Goal: Contribute content: Contribute content

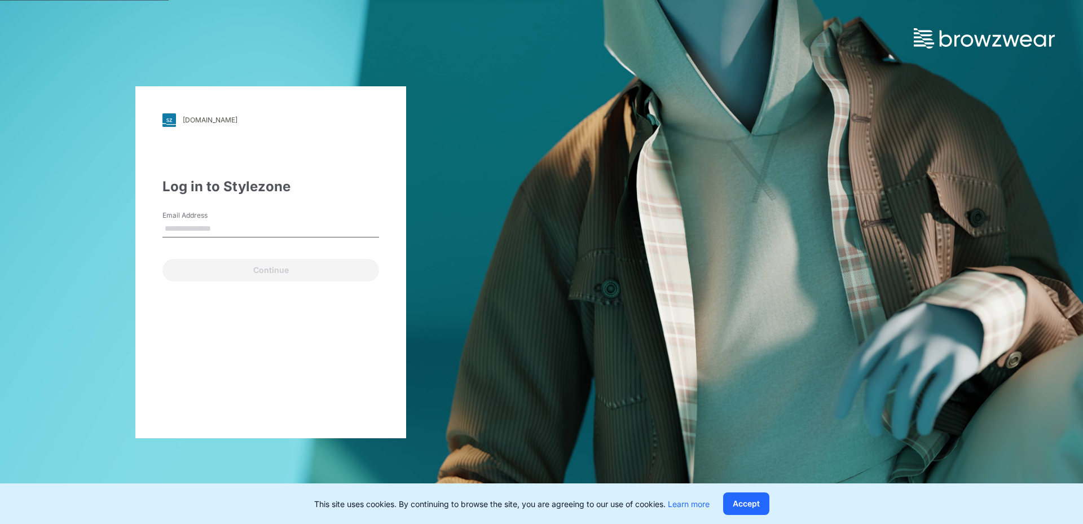
type input "**********"
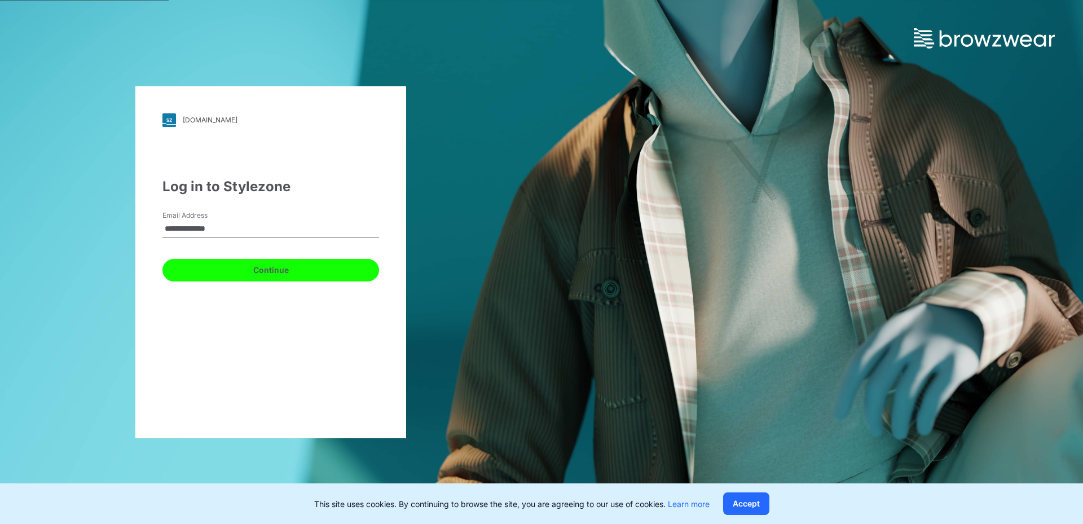
click at [229, 272] on button "Continue" at bounding box center [270, 270] width 217 height 23
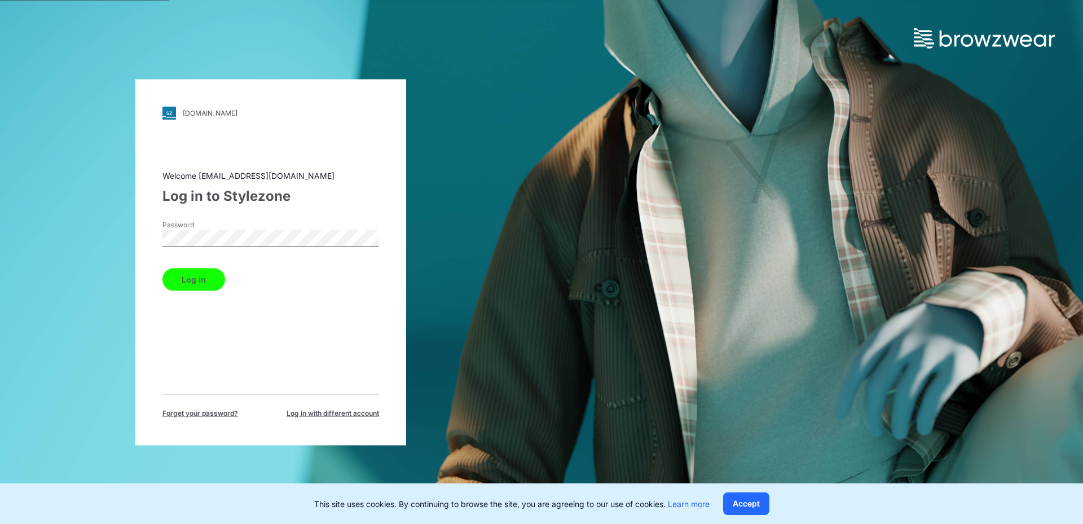
click at [208, 277] on button "Log in" at bounding box center [193, 279] width 63 height 23
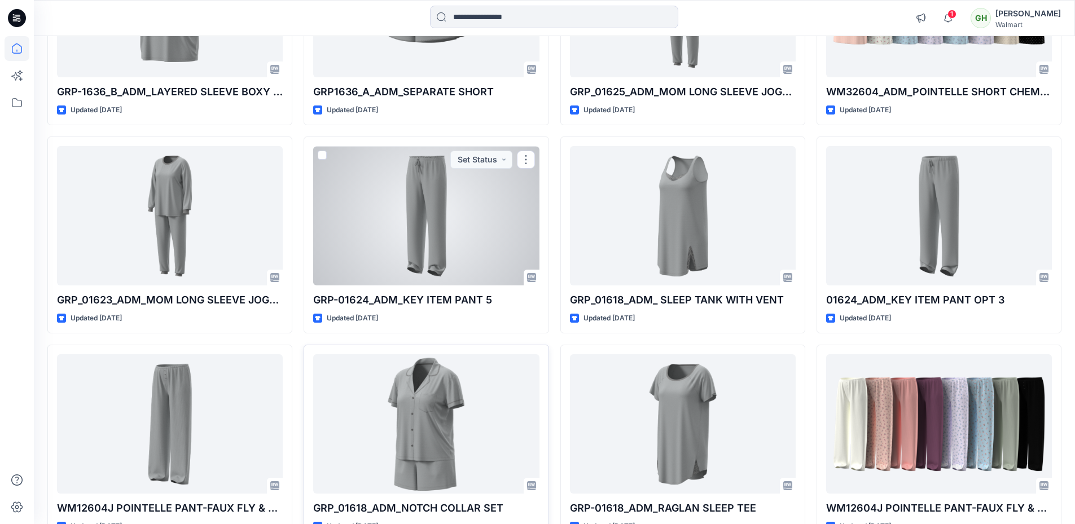
scroll to position [1895, 0]
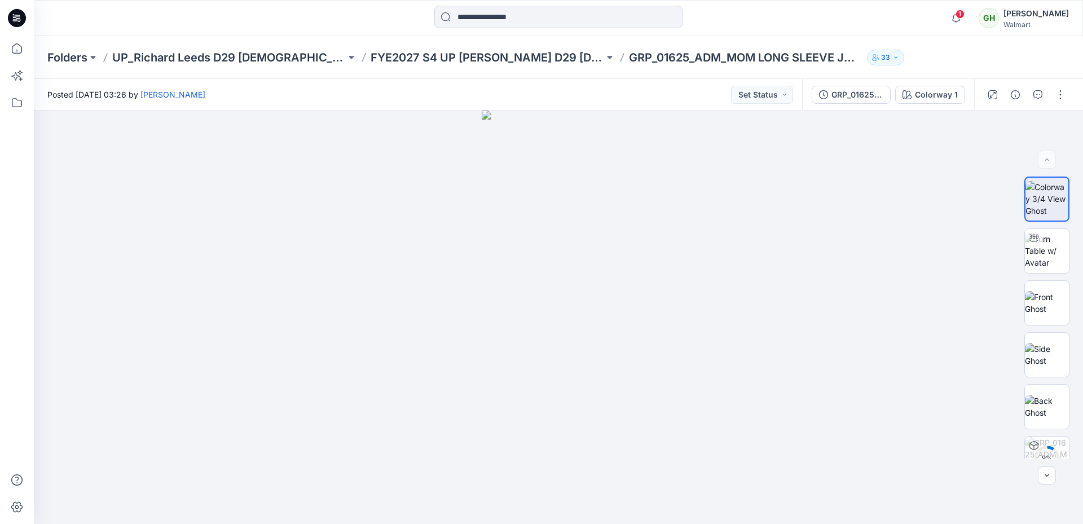
click at [846, 107] on div "GRP_01625_ADM_MOM LONG SLEEVE JOGGER Colorway 1" at bounding box center [888, 95] width 172 height 32
click at [845, 99] on div "GRP_01625_ADM_MOM LONG SLEEVE JOGGER" at bounding box center [858, 95] width 52 height 12
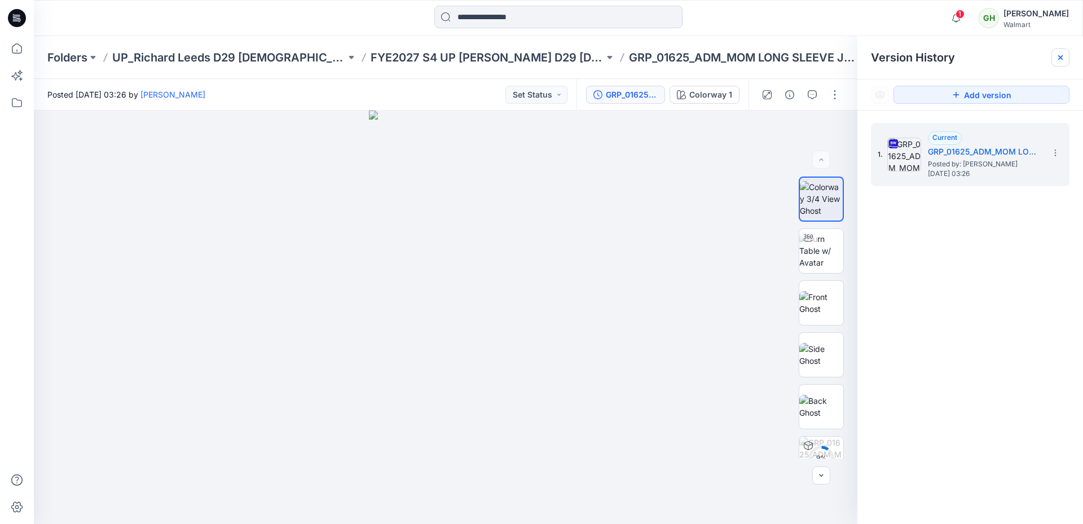
click at [1061, 56] on icon at bounding box center [1060, 57] width 9 height 9
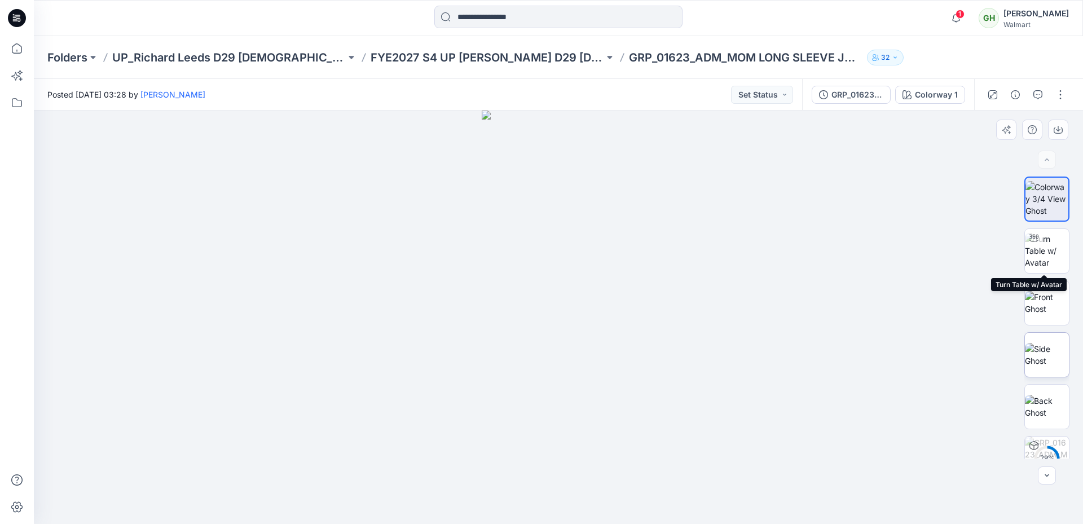
scroll to position [334, 0]
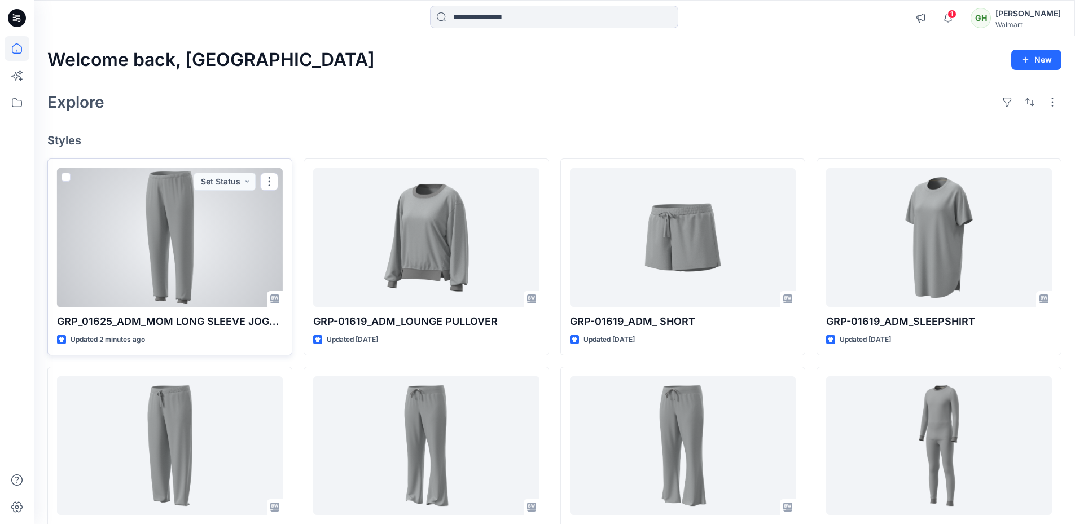
click at [134, 200] on div at bounding box center [170, 237] width 226 height 139
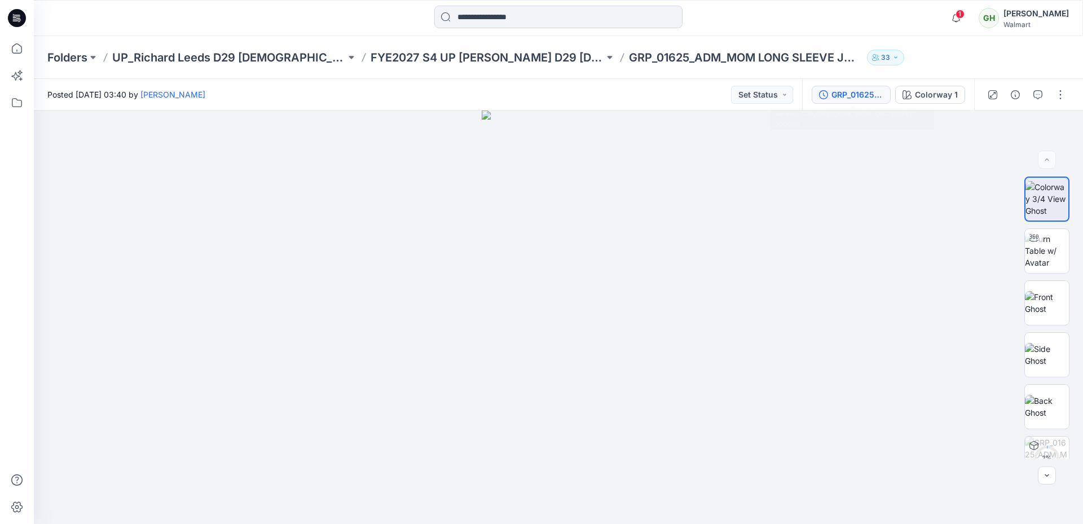
click at [825, 97] on icon "button" at bounding box center [823, 94] width 9 height 9
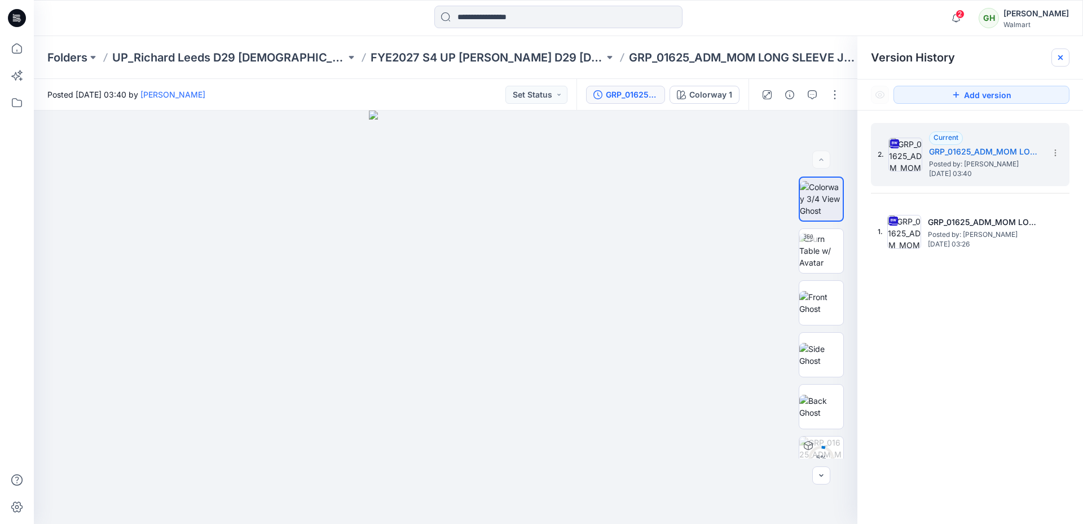
click at [1065, 57] on icon at bounding box center [1060, 57] width 9 height 9
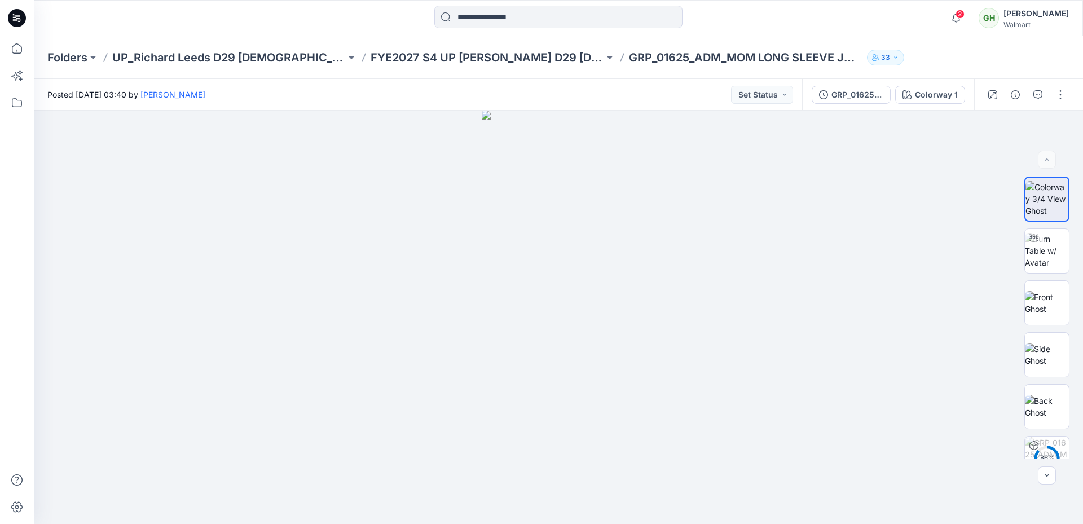
click at [18, 19] on icon at bounding box center [18, 18] width 5 height 1
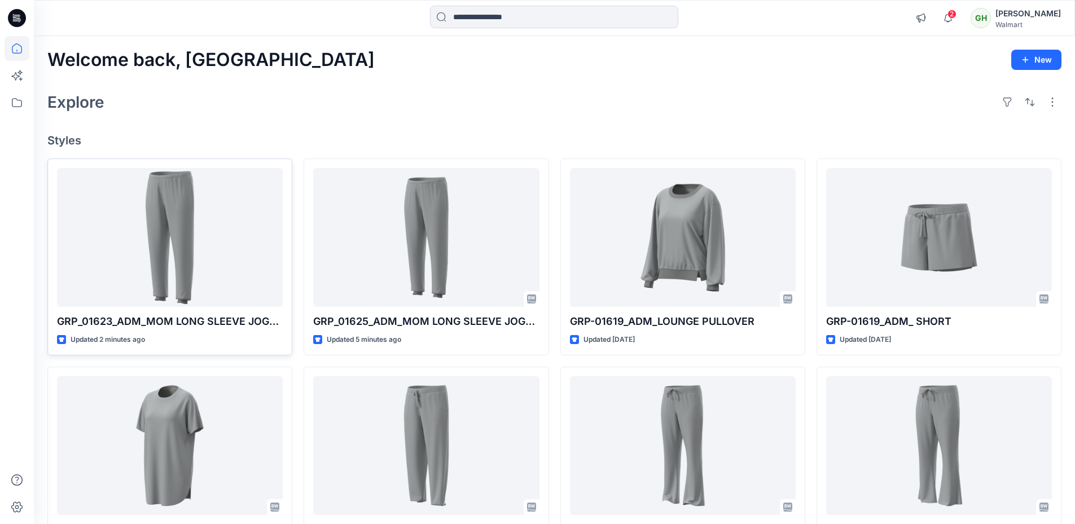
click at [271, 65] on div "Welcome back, Gayan New" at bounding box center [554, 60] width 1014 height 21
click at [1031, 106] on button "button" at bounding box center [1030, 102] width 18 height 18
click at [943, 96] on div "Explore Last update A to Z" at bounding box center [554, 102] width 1014 height 27
click at [1051, 99] on button "button" at bounding box center [1052, 102] width 18 height 18
click at [914, 137] on p "Large Grid" at bounding box center [906, 141] width 56 height 14
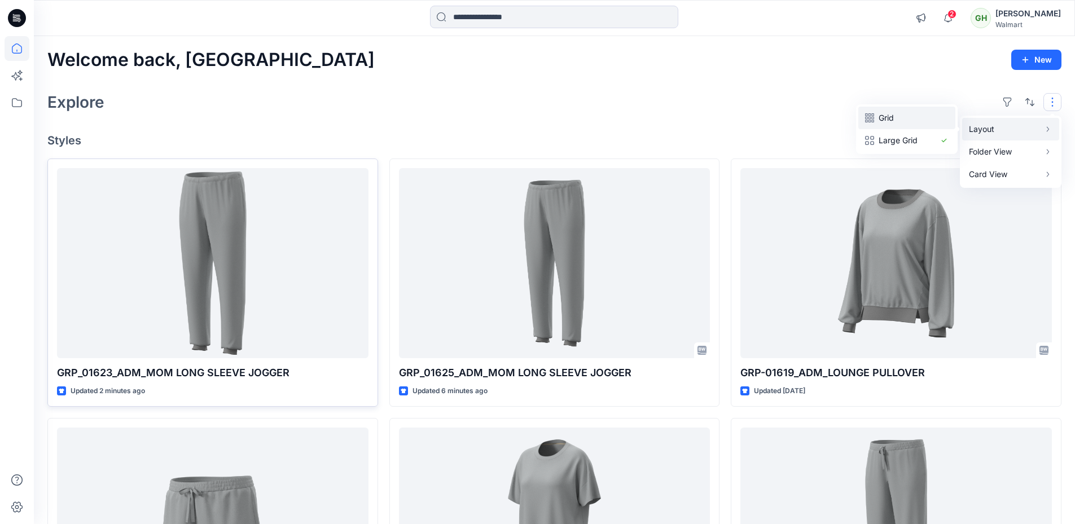
click at [924, 126] on button "Grid" at bounding box center [906, 118] width 97 height 23
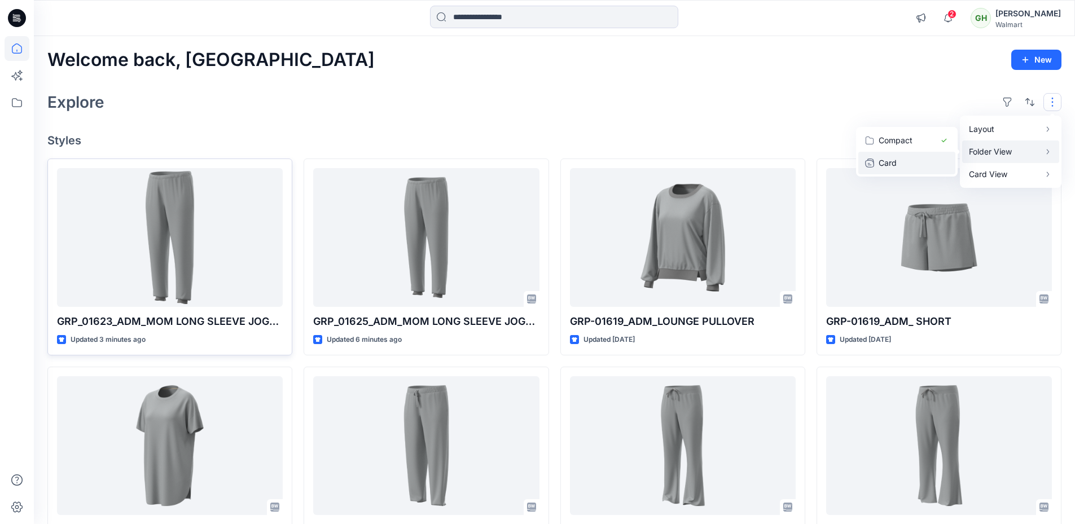
click at [930, 163] on p "Card" at bounding box center [906, 163] width 56 height 14
click at [928, 144] on p "Compact" at bounding box center [906, 141] width 56 height 14
click at [939, 173] on button "Card Info" at bounding box center [901, 174] width 108 height 23
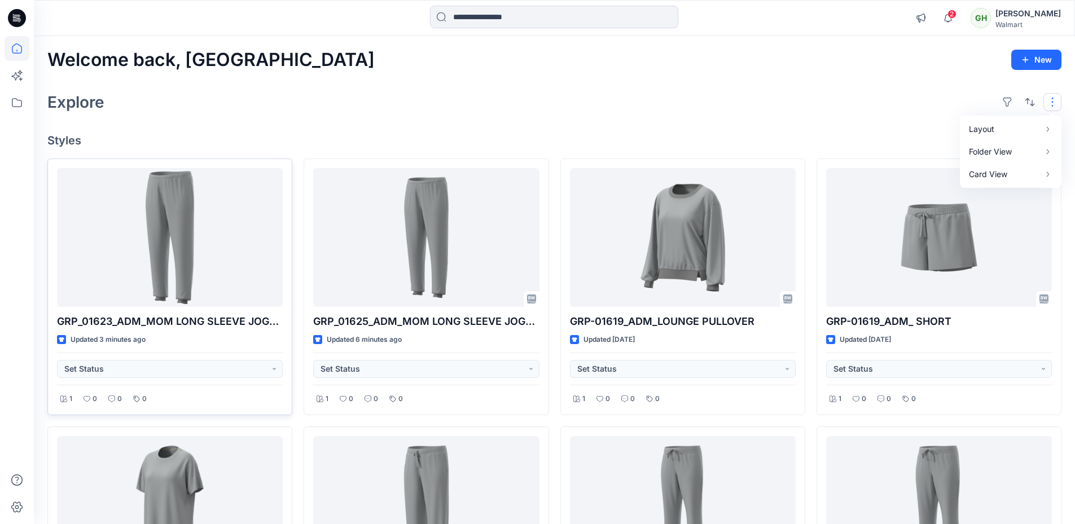
click at [608, 53] on div "Welcome back, Gayan New" at bounding box center [554, 60] width 1014 height 21
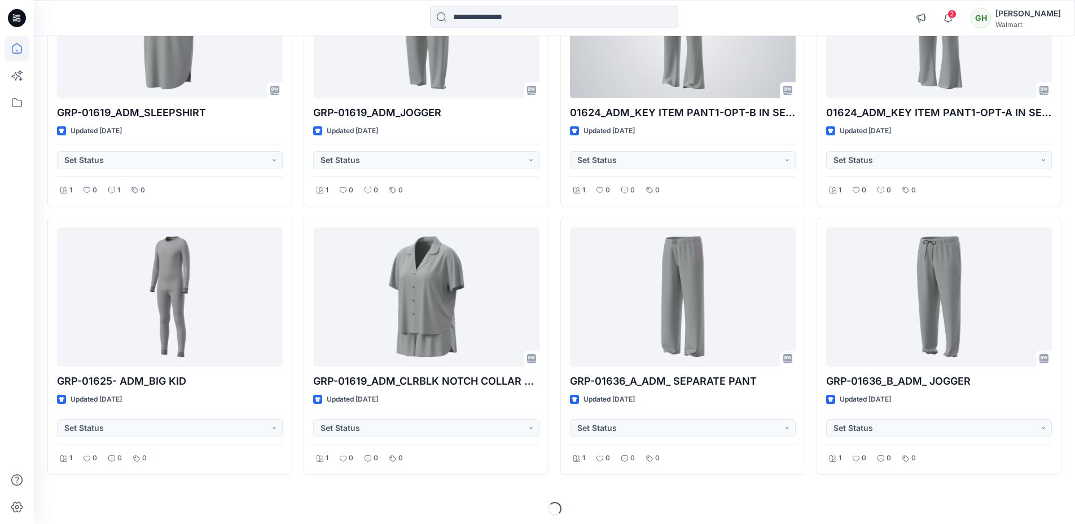
scroll to position [482, 0]
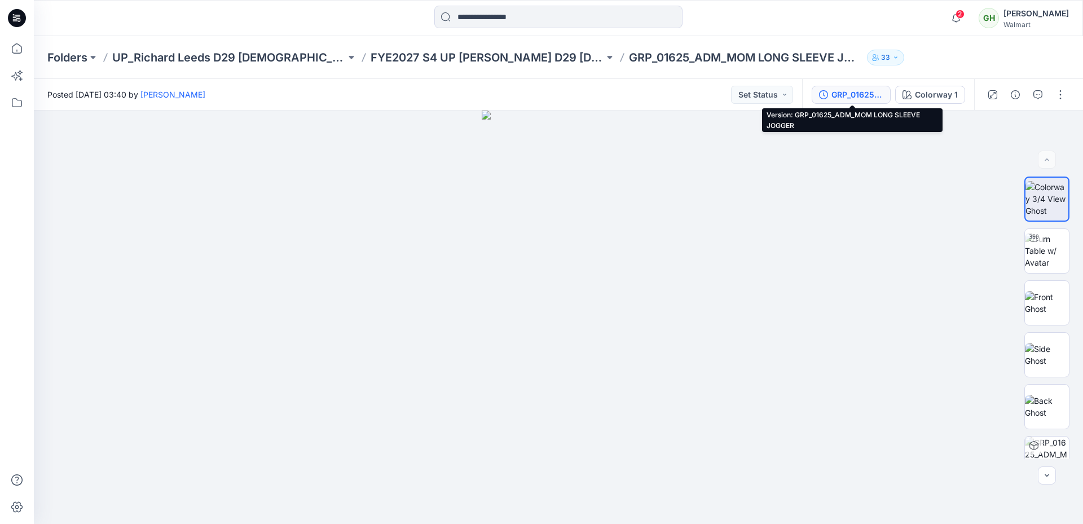
click at [876, 94] on div "GRP_01625_ADM_MOM LONG SLEEVE JOGGER" at bounding box center [858, 95] width 52 height 12
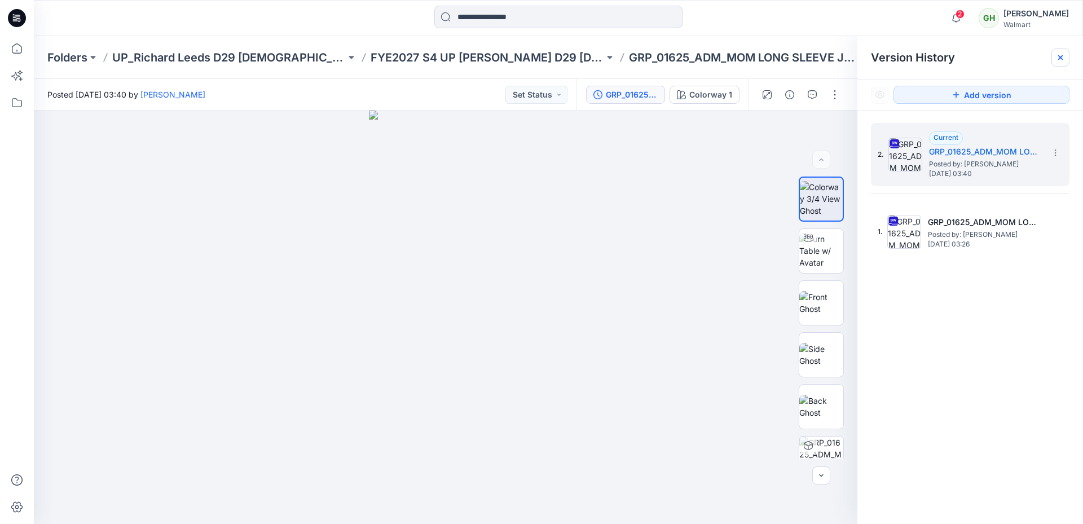
click at [1061, 61] on icon at bounding box center [1060, 57] width 9 height 9
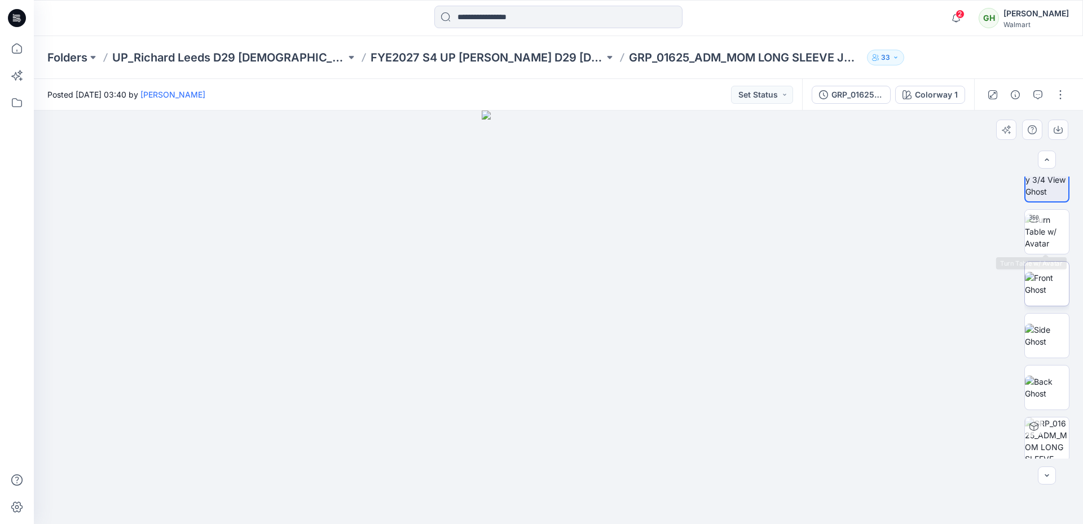
scroll to position [23, 0]
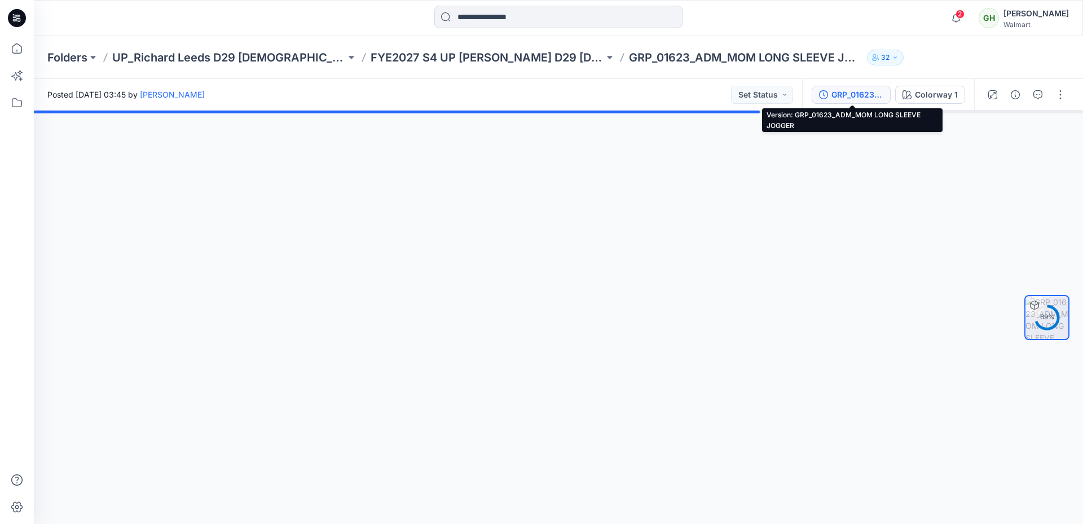
click at [847, 93] on div "GRP_01623_ADM_MOM LONG SLEEVE JOGGER" at bounding box center [858, 95] width 52 height 12
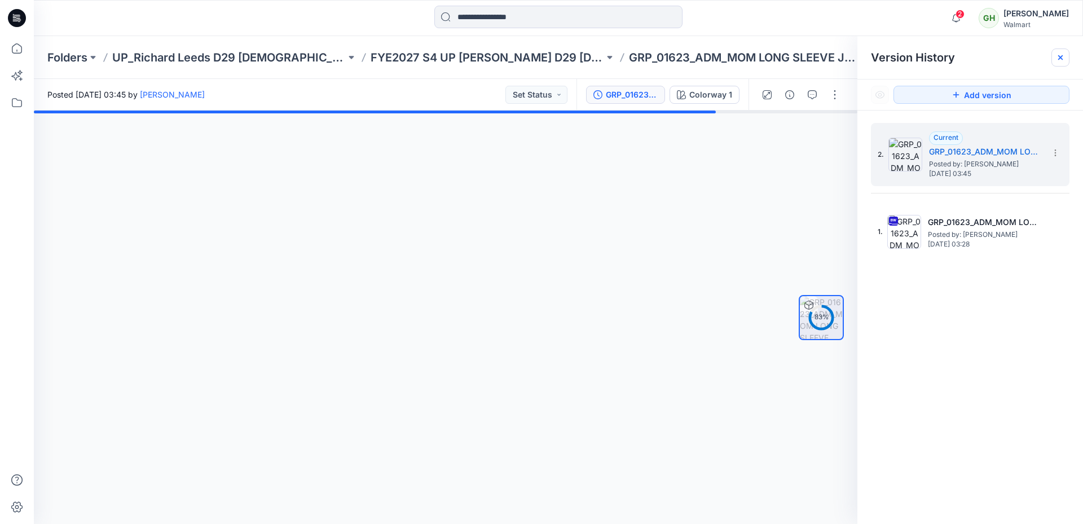
click at [1060, 54] on icon at bounding box center [1060, 57] width 9 height 9
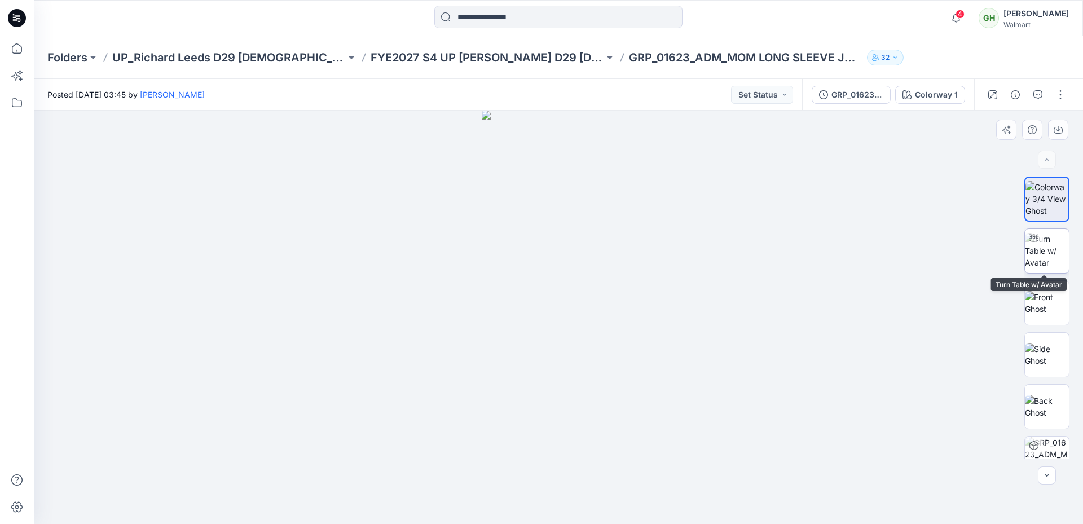
click at [1046, 257] on img at bounding box center [1047, 251] width 44 height 36
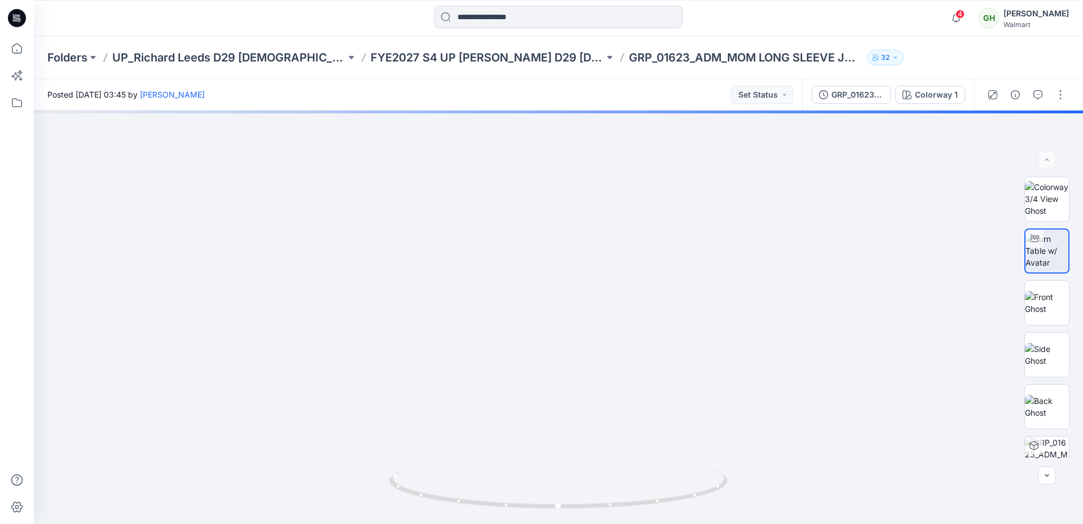
drag, startPoint x: 572, startPoint y: 402, endPoint x: 573, endPoint y: 76, distance: 326.1
click at [573, 76] on div "Folders UP_Richard Leeds D29 Ladies License Sleep FYE2027 S4 UP Richard Leeds D…" at bounding box center [558, 280] width 1049 height 488
drag, startPoint x: 615, startPoint y: 389, endPoint x: 603, endPoint y: 128, distance: 260.9
drag, startPoint x: 644, startPoint y: 367, endPoint x: 645, endPoint y: 341, distance: 26.5
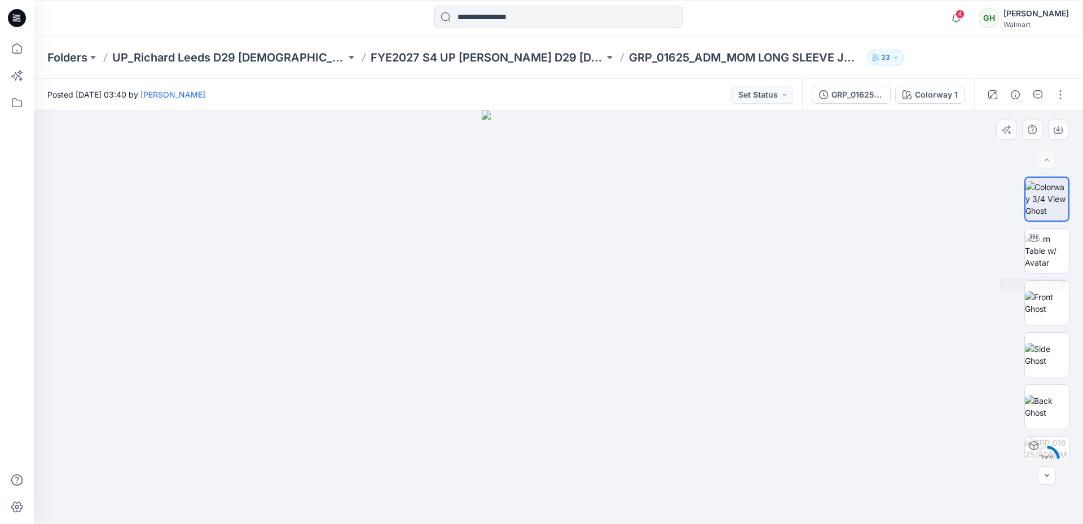
click at [814, 173] on div at bounding box center [558, 318] width 1049 height 414
click at [1068, 97] on button "button" at bounding box center [1061, 95] width 18 height 18
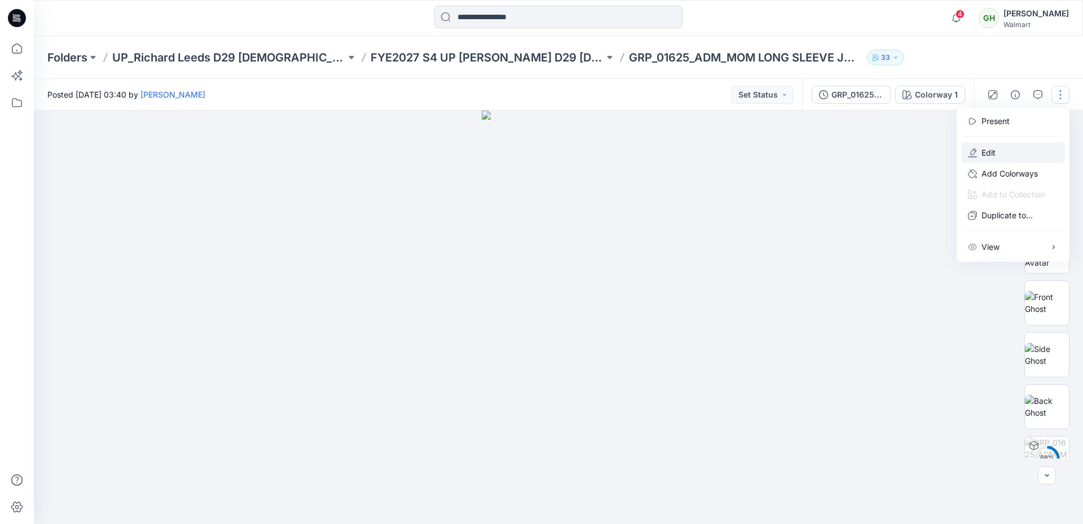
click at [995, 157] on p "Edit" at bounding box center [989, 153] width 14 height 12
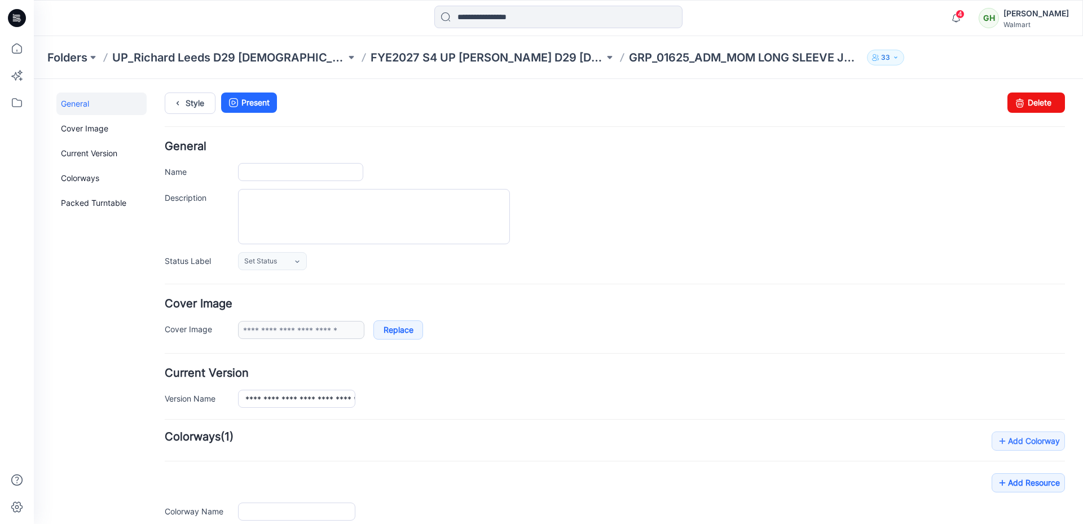
type input "**********"
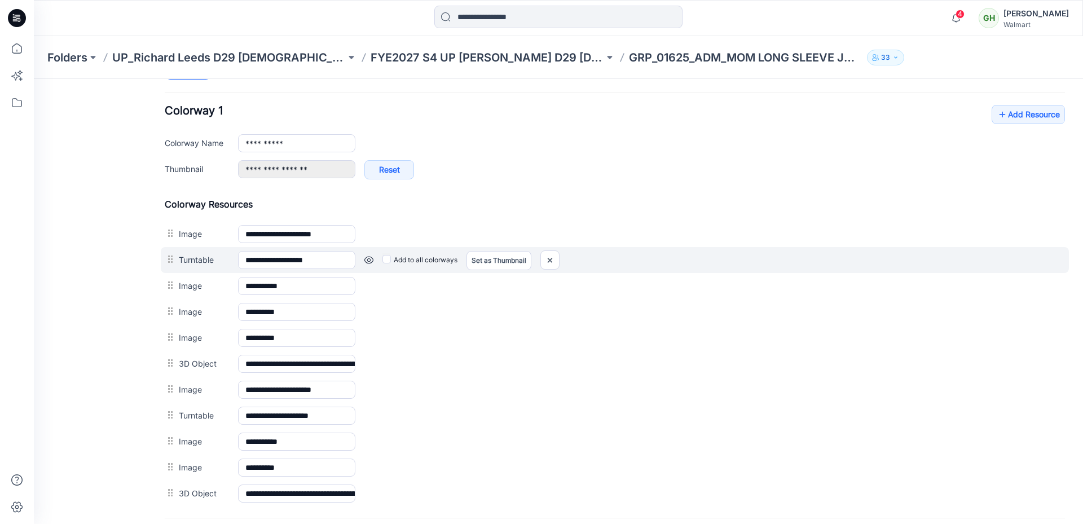
scroll to position [425, 0]
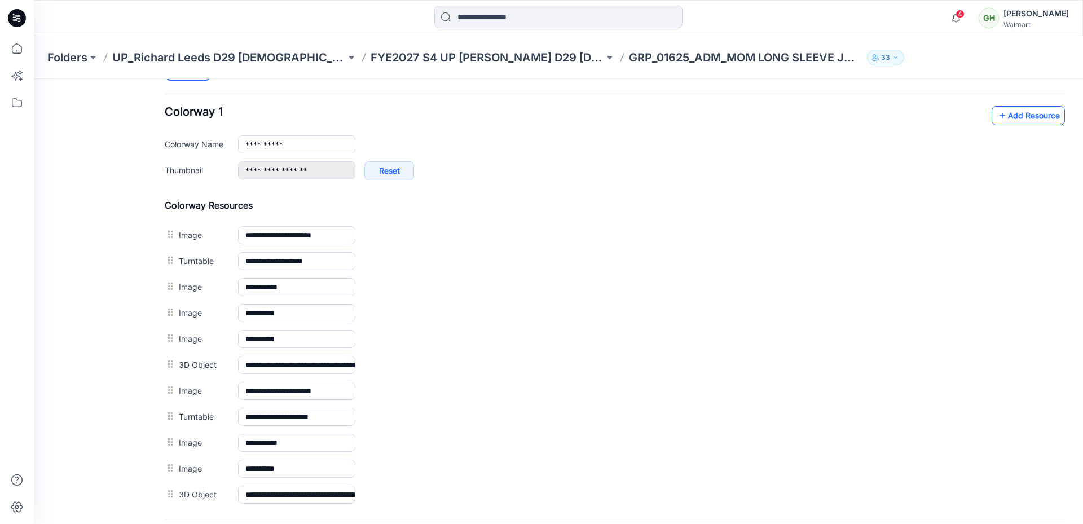
click at [1031, 118] on link "Add Resource" at bounding box center [1028, 115] width 73 height 19
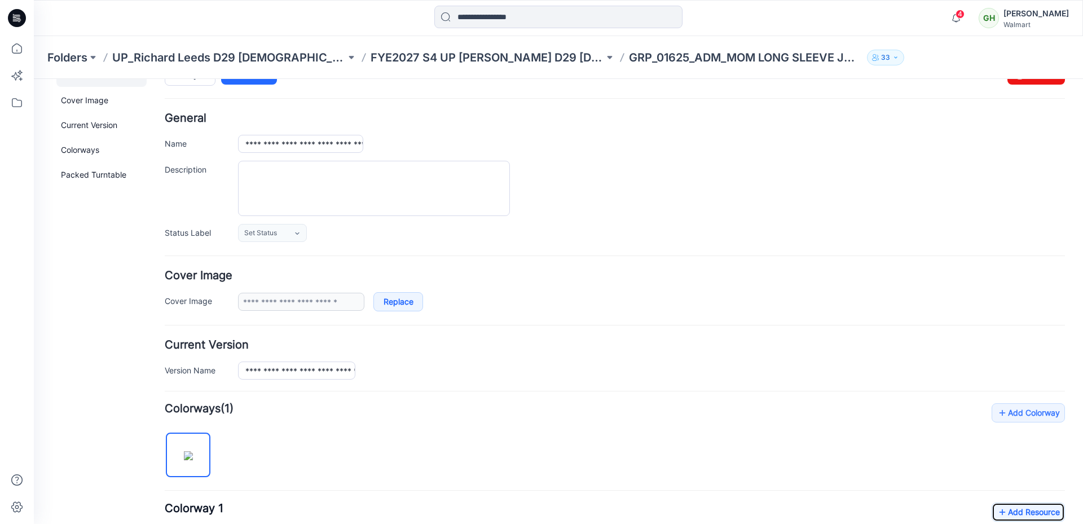
scroll to position [0, 0]
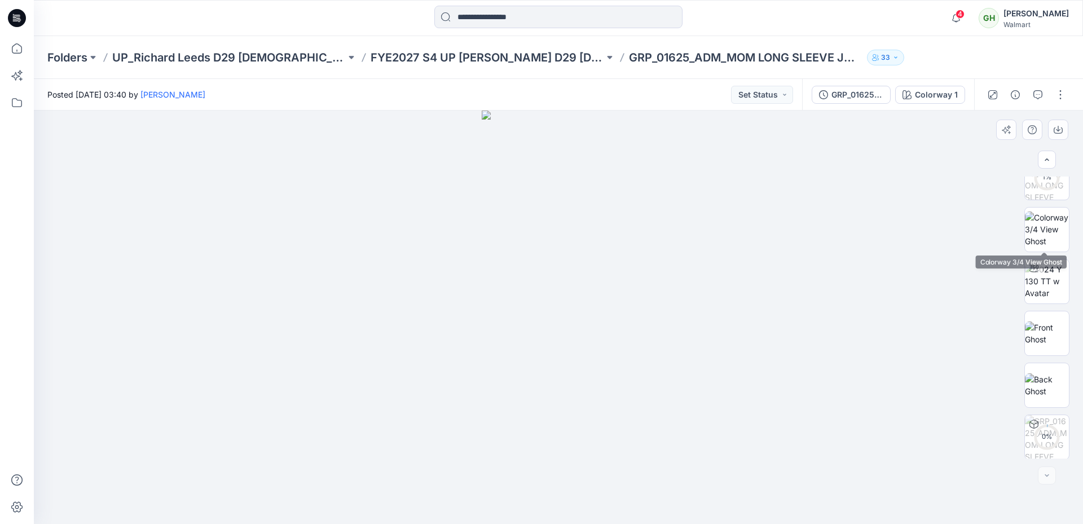
scroll to position [282, 0]
click at [1043, 288] on img at bounding box center [1047, 280] width 44 height 36
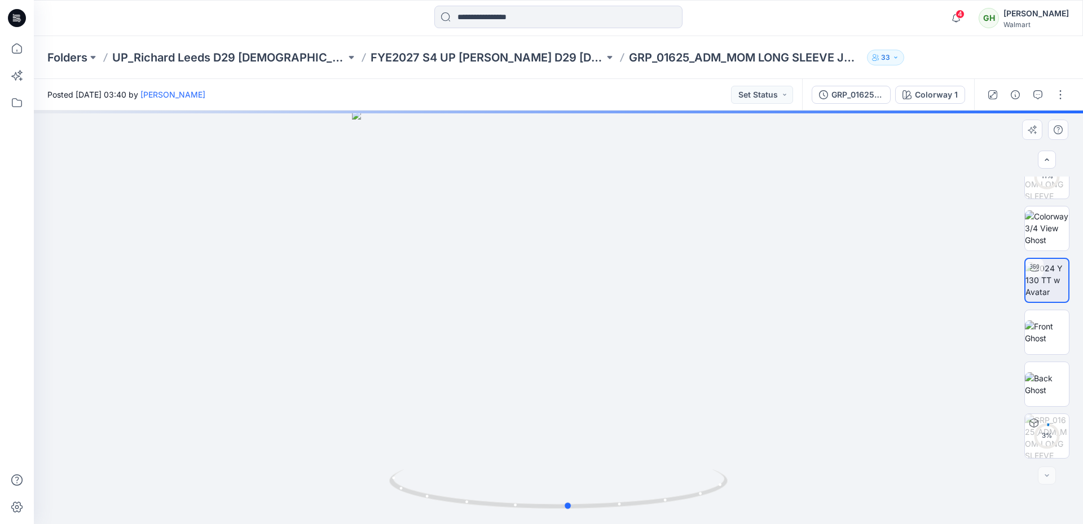
drag, startPoint x: 571, startPoint y: 442, endPoint x: 581, endPoint y: 306, distance: 136.9
click at [581, 306] on div at bounding box center [558, 318] width 1049 height 414
drag, startPoint x: 580, startPoint y: 443, endPoint x: 567, endPoint y: 69, distance: 374.9
click at [569, 64] on div "Folders UP_Richard Leeds D29 [DEMOGRAPHIC_DATA] Fashion Sleep FYE2027 S4 UP [PE…" at bounding box center [558, 280] width 1049 height 488
drag, startPoint x: 616, startPoint y: 237, endPoint x: 621, endPoint y: 161, distance: 76.3
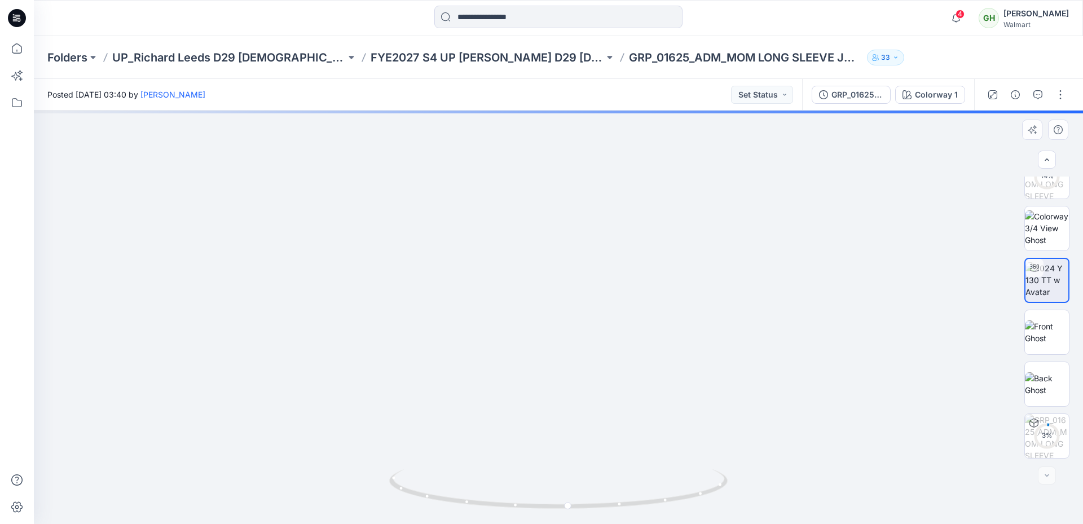
click at [621, 28] on div "4 Notifications Your style GRP_01625_ADM_MOM LONG SLEEVE JOGGER has been update…" at bounding box center [541, 262] width 1083 height 524
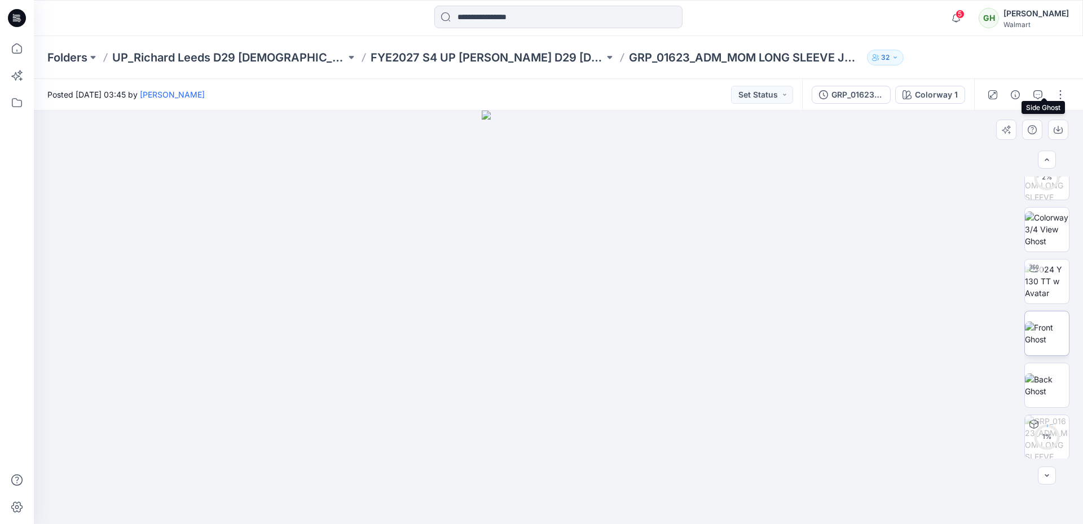
scroll to position [282, 0]
click at [1053, 290] on img at bounding box center [1047, 280] width 44 height 36
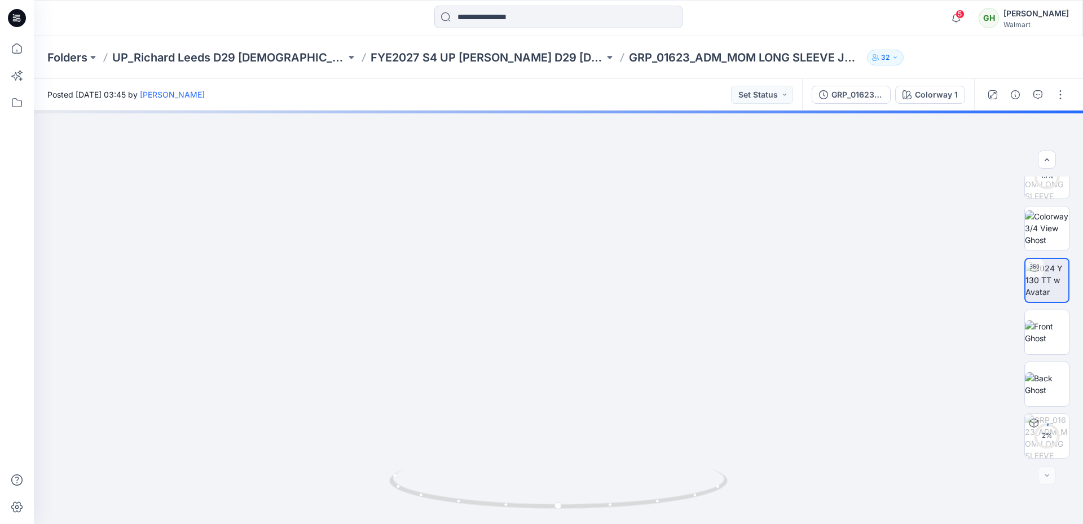
drag, startPoint x: 573, startPoint y: 221, endPoint x: 604, endPoint y: -68, distance: 290.6
click at [604, 0] on html "5 Notifications Your style GRP_01623_ADM_MOM LONG SLEEVE JOGGER has been update…" at bounding box center [541, 262] width 1083 height 524
drag, startPoint x: 623, startPoint y: 240, endPoint x: 607, endPoint y: 158, distance: 83.9
click at [1062, 97] on button "button" at bounding box center [1061, 95] width 18 height 18
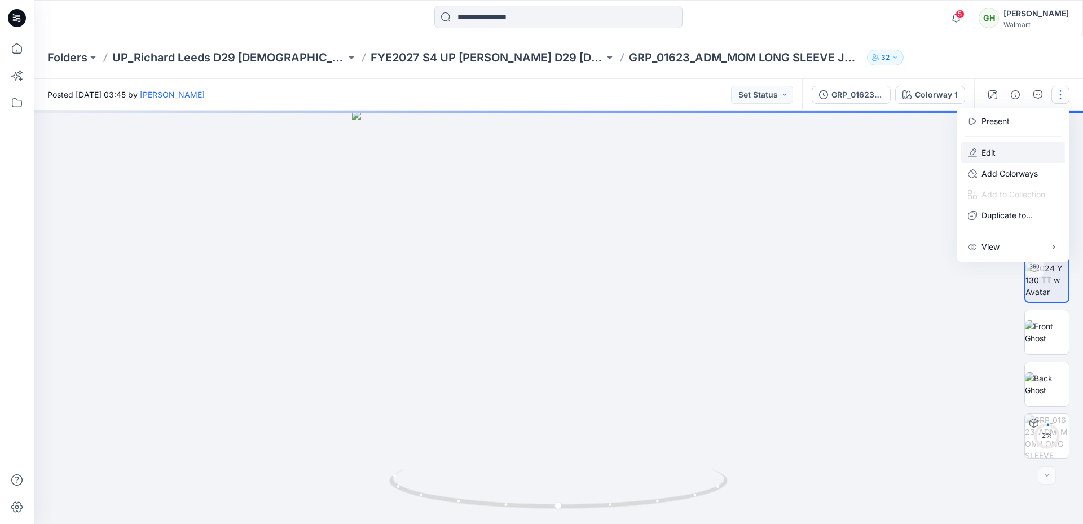
click at [1007, 157] on button "Edit" at bounding box center [1013, 152] width 104 height 21
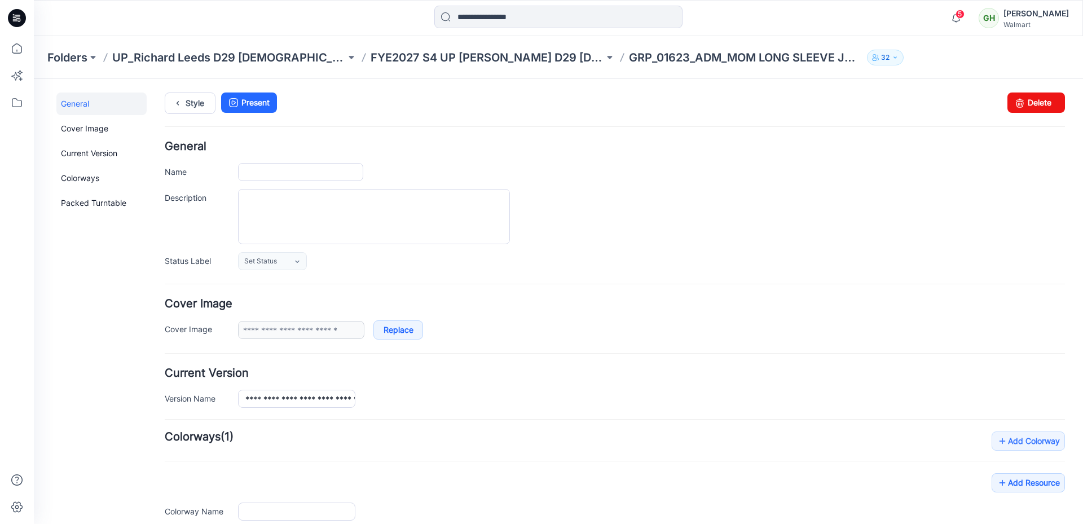
scroll to position [152, 0]
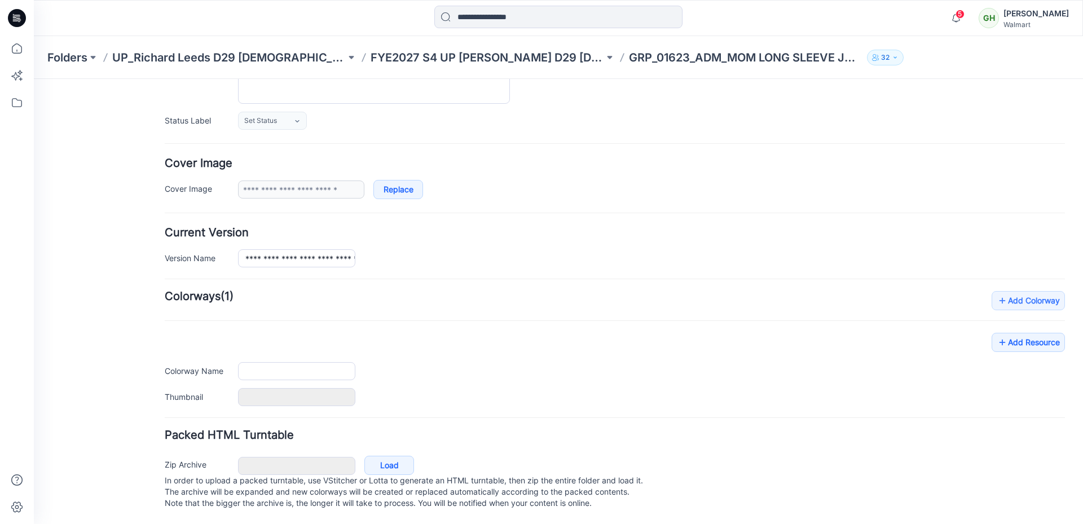
type input "**********"
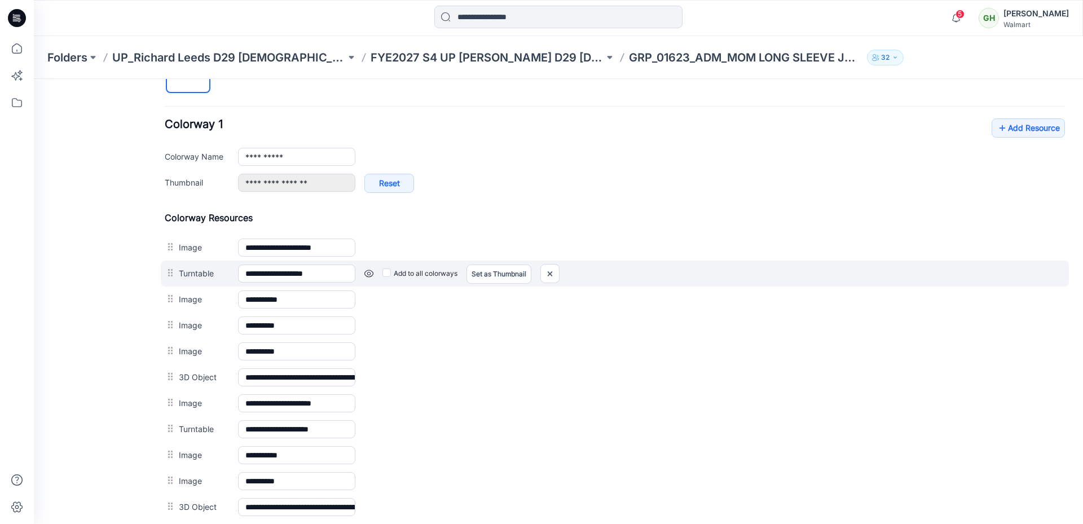
scroll to position [321, 0]
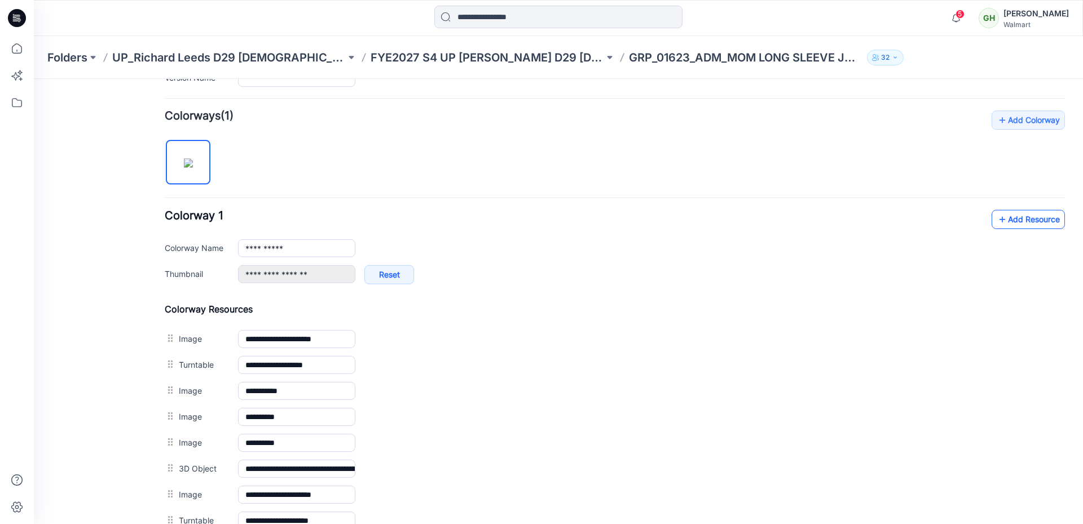
click at [1009, 218] on link "Add Resource" at bounding box center [1028, 219] width 73 height 19
click at [938, 137] on div "**********" at bounding box center [615, 374] width 900 height 527
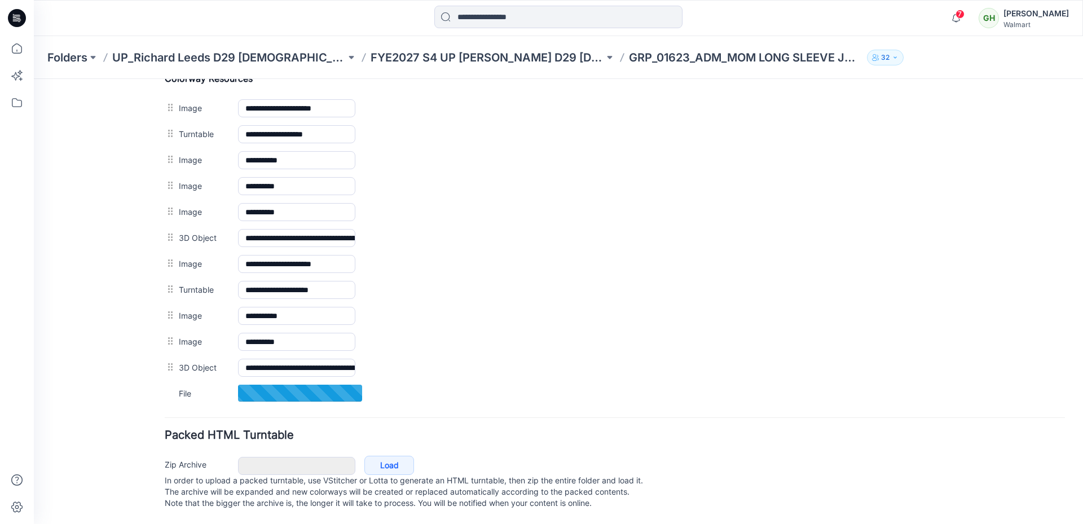
scroll to position [564, 0]
click at [984, 71] on div "Folders UP_Richard Leeds D29 Ladies License Sleep FYE2027 S4 UP Richard Leeds D…" at bounding box center [558, 57] width 1049 height 43
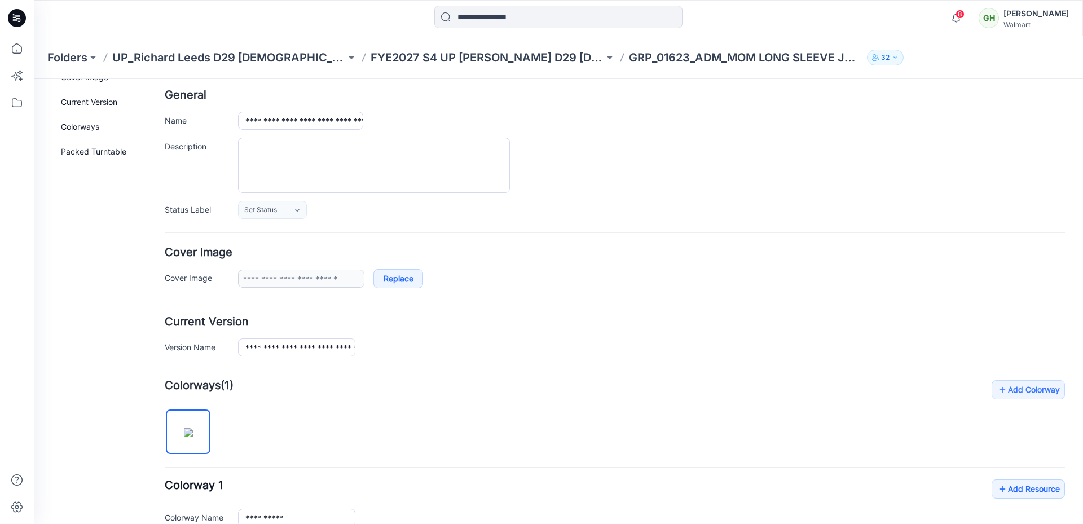
scroll to position [0, 0]
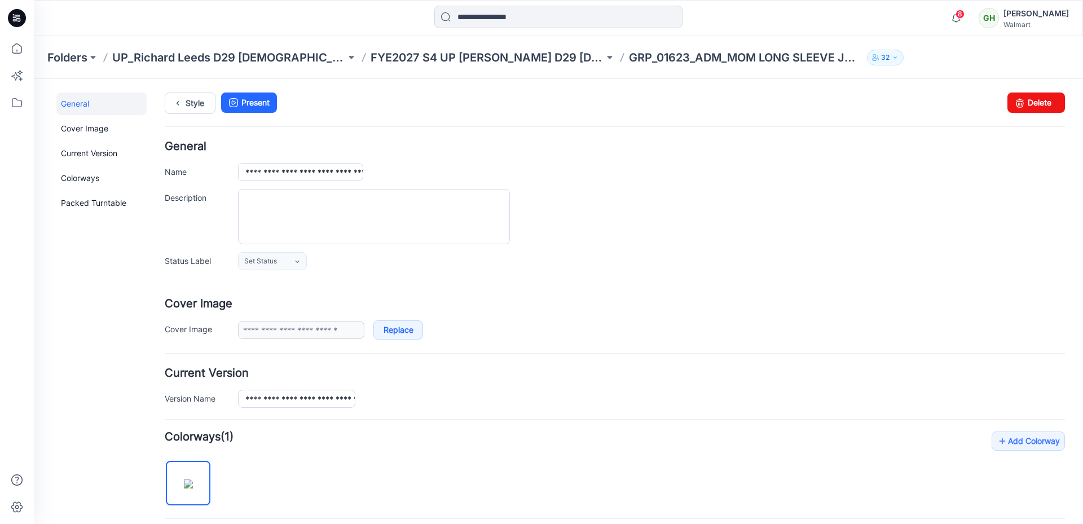
click at [190, 114] on div "Style Present Changes Saved Delete" at bounding box center [615, 117] width 900 height 49
click at [192, 106] on link "Style" at bounding box center [190, 103] width 51 height 21
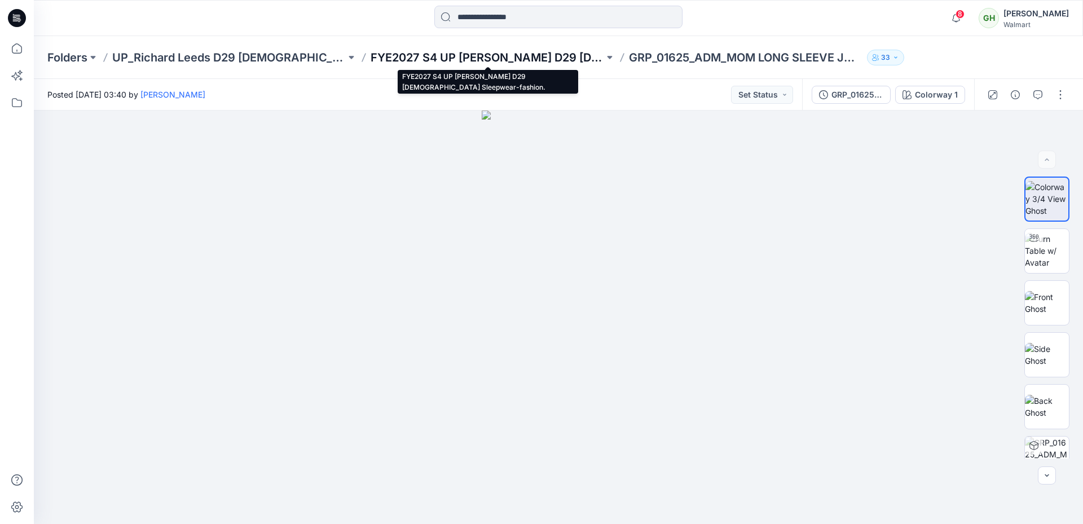
click at [456, 57] on p "FYE2027 S4 UP Richard Leeds D29 Ladies Sleepwear-fashion." at bounding box center [488, 58] width 234 height 16
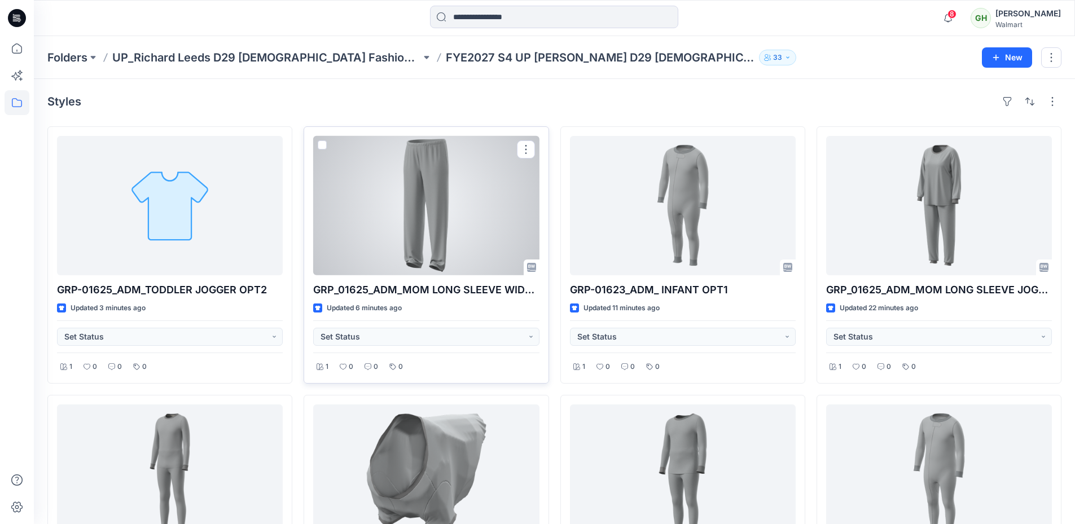
click at [440, 184] on div at bounding box center [426, 205] width 226 height 139
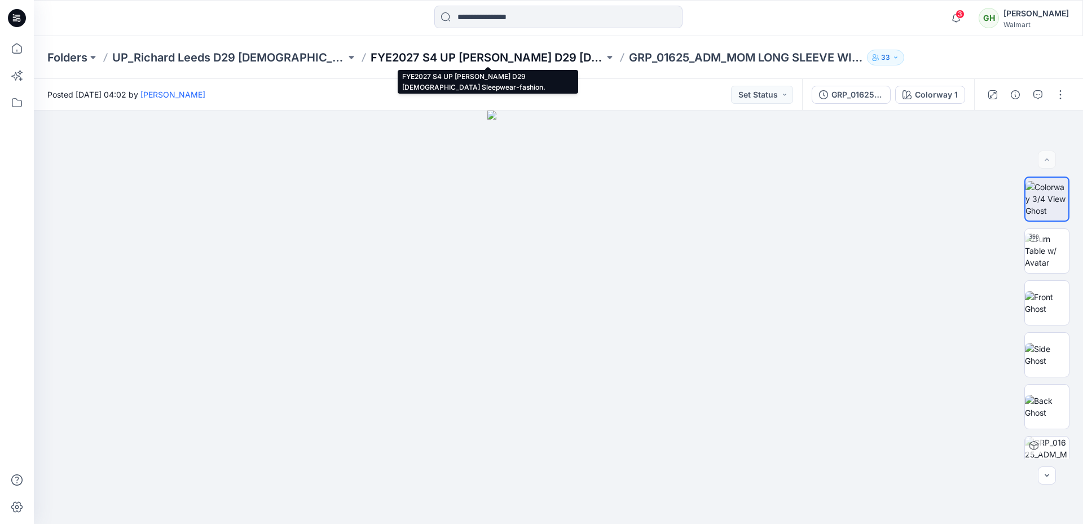
click at [477, 52] on p "FYE2027 S4 UP Richard Leeds D29 Ladies Sleepwear-fashion." at bounding box center [488, 58] width 234 height 16
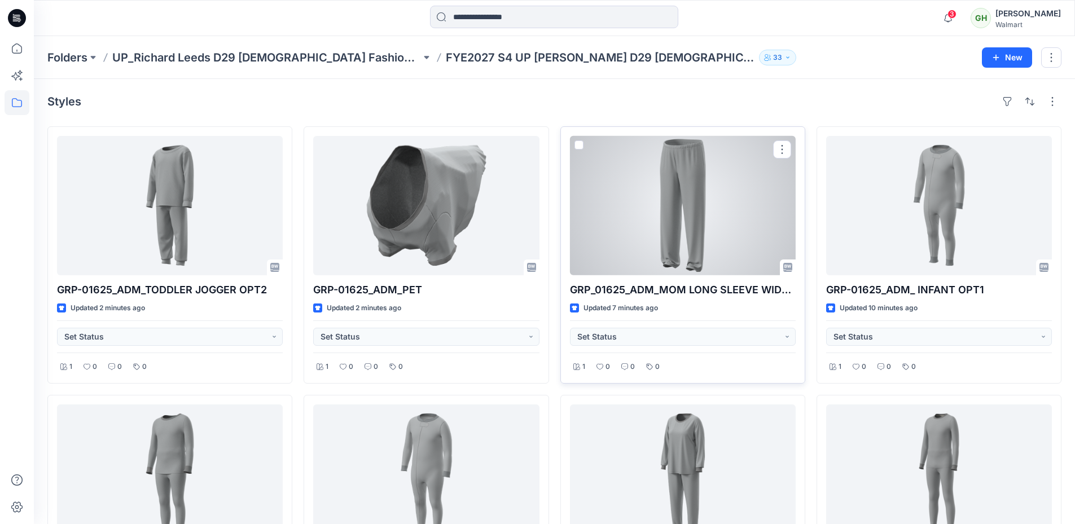
click at [725, 199] on div at bounding box center [683, 205] width 226 height 139
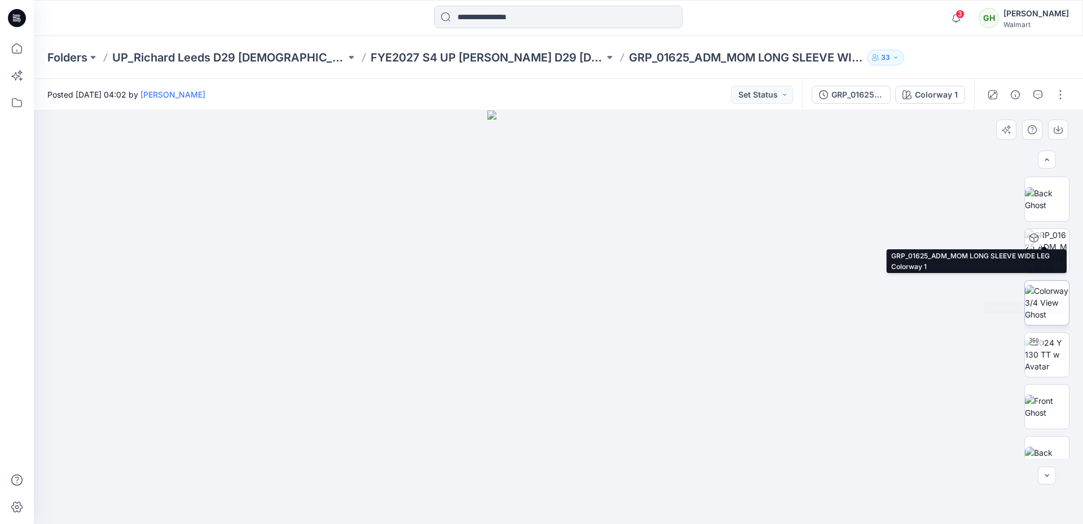
scroll to position [282, 0]
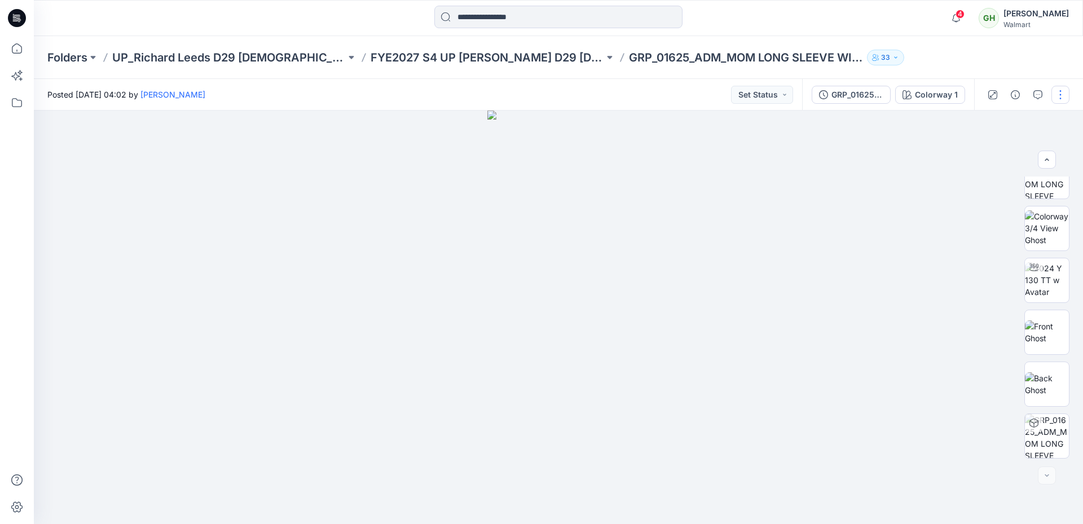
click at [1063, 94] on button "button" at bounding box center [1061, 95] width 18 height 18
click at [987, 160] on button "Edit" at bounding box center [1013, 152] width 104 height 21
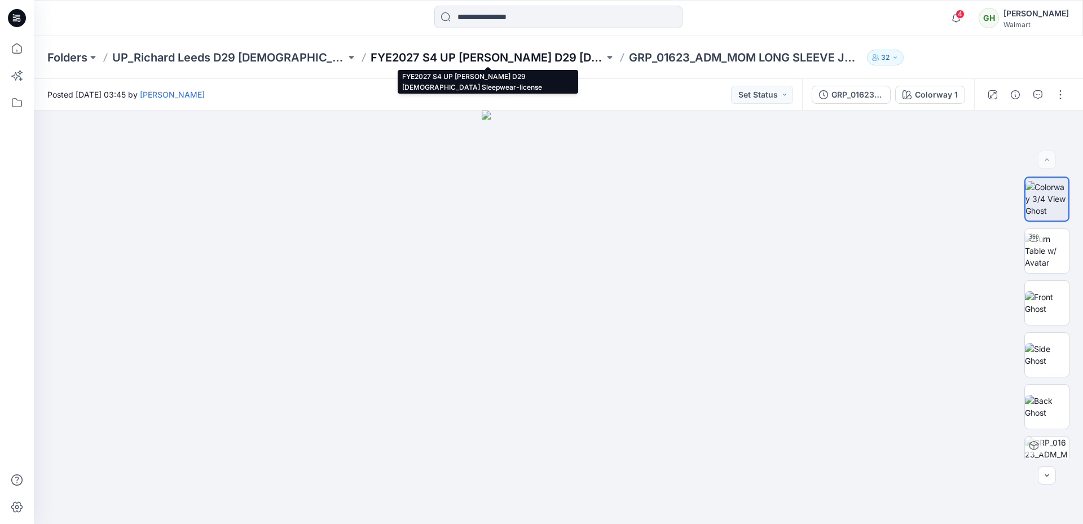
click at [446, 57] on p "FYE2027 S4 UP [PERSON_NAME] D29 [DEMOGRAPHIC_DATA] Sleepwear-license" at bounding box center [488, 58] width 234 height 16
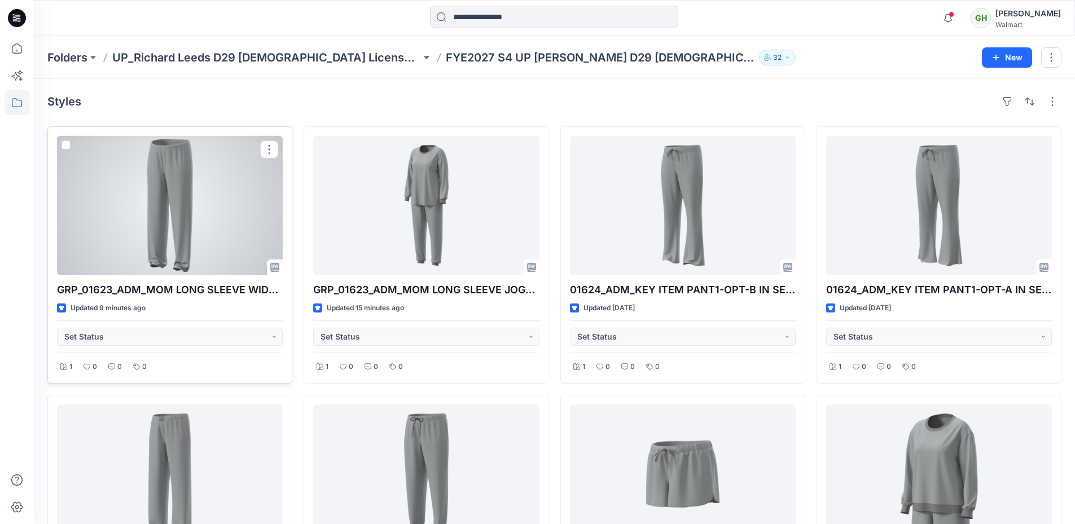
click at [228, 181] on div at bounding box center [170, 205] width 226 height 139
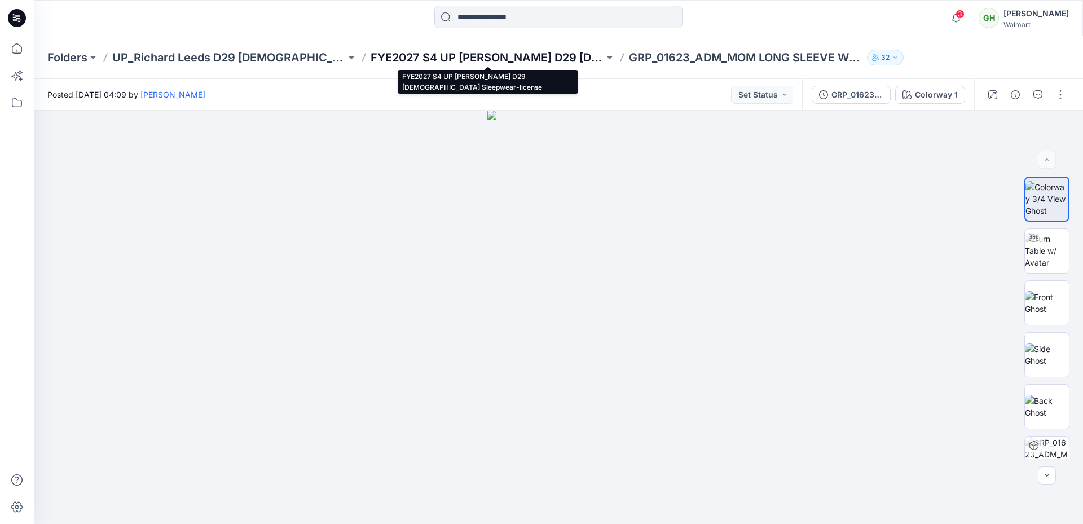
click at [484, 62] on p "FYE2027 S4 UP [PERSON_NAME] D29 [DEMOGRAPHIC_DATA] Sleepwear-license" at bounding box center [488, 58] width 234 height 16
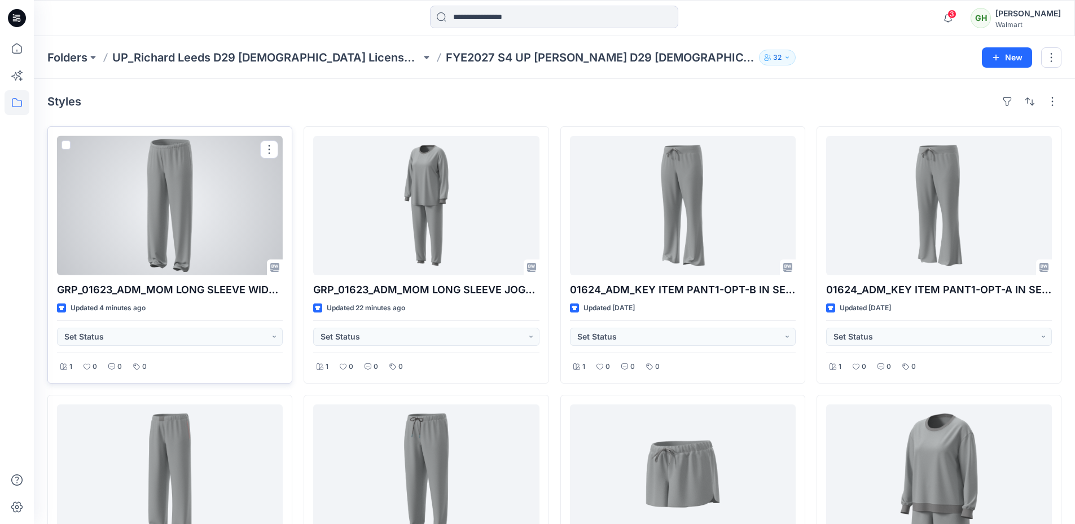
click at [198, 217] on div at bounding box center [170, 205] width 226 height 139
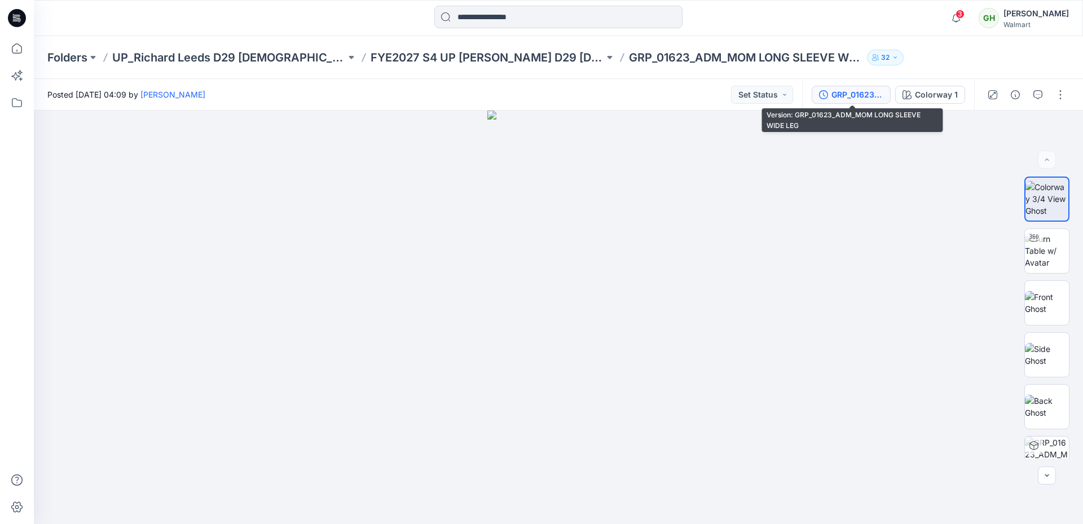
click at [838, 90] on div "GRP_01623_ADM_MOM LONG SLEEVE WIDE LEG" at bounding box center [858, 95] width 52 height 12
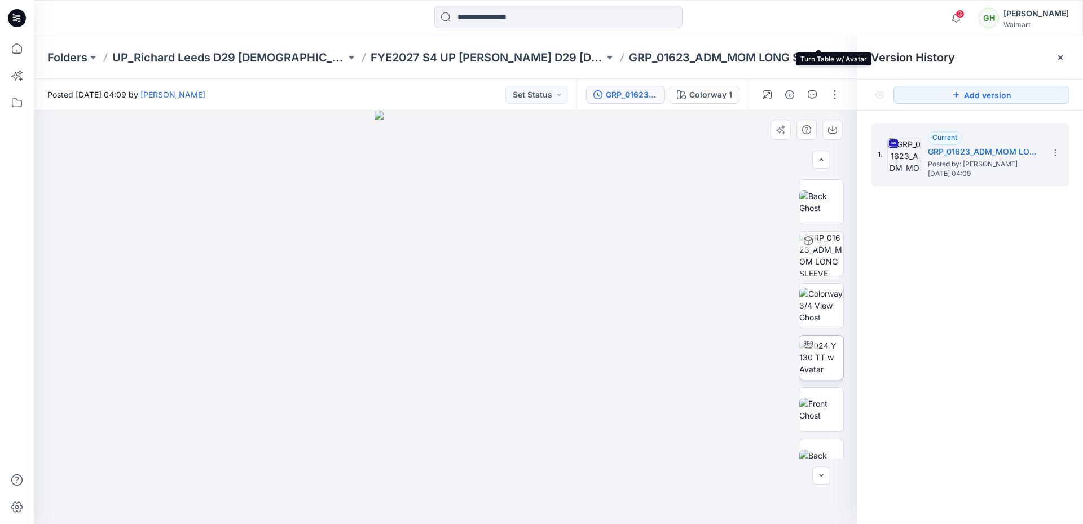
scroll to position [226, 0]
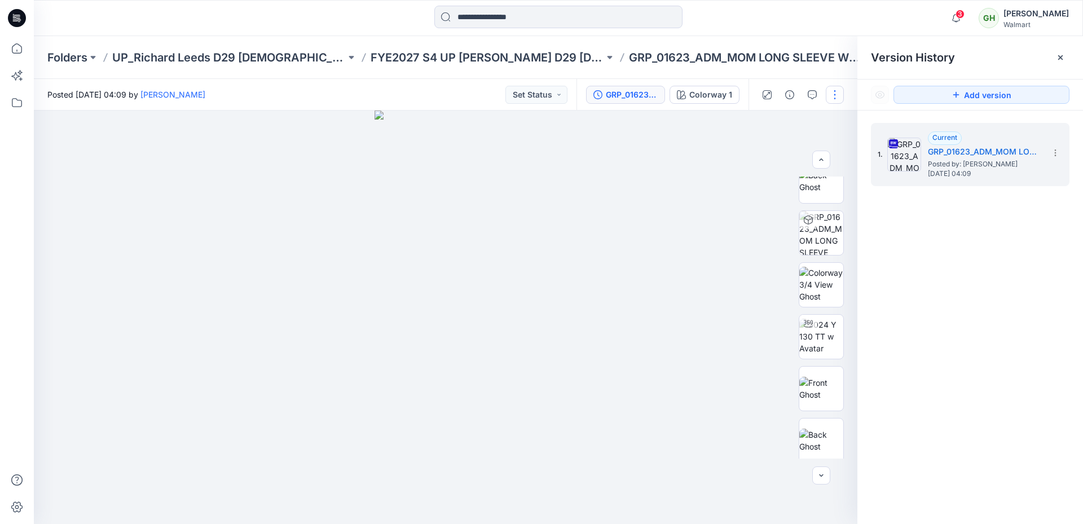
click at [831, 90] on button "button" at bounding box center [835, 95] width 18 height 18
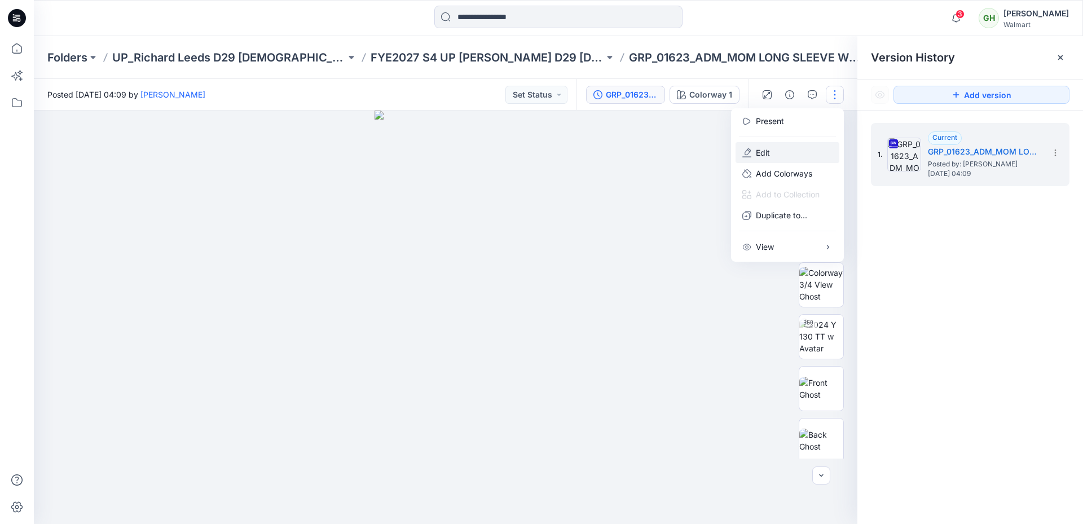
click at [795, 150] on button "Edit" at bounding box center [788, 152] width 104 height 21
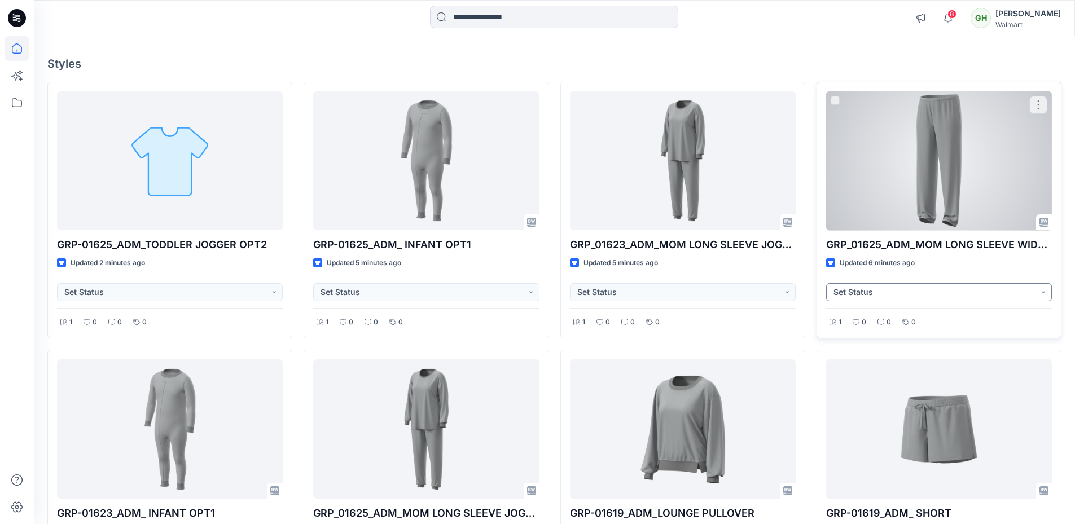
scroll to position [56, 0]
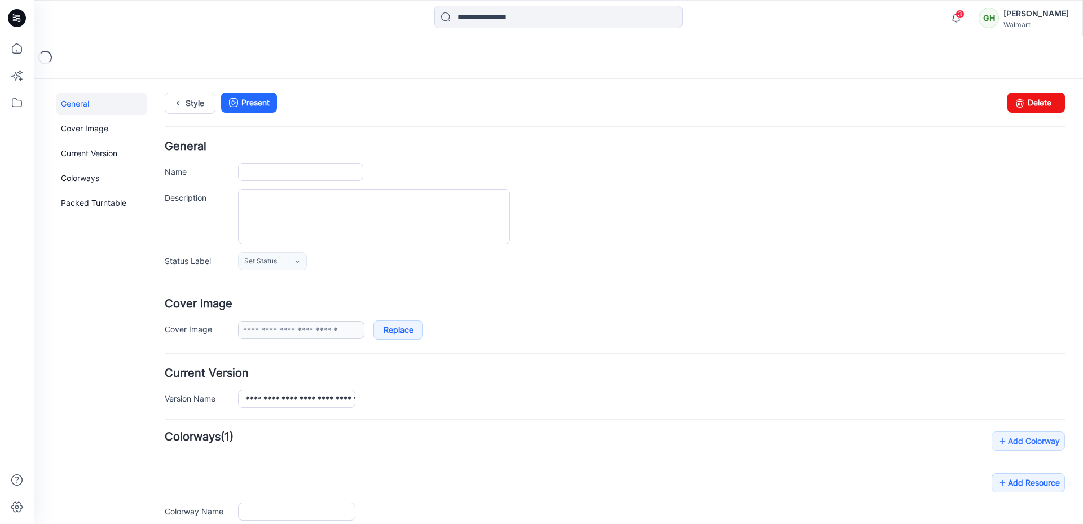
type input "**********"
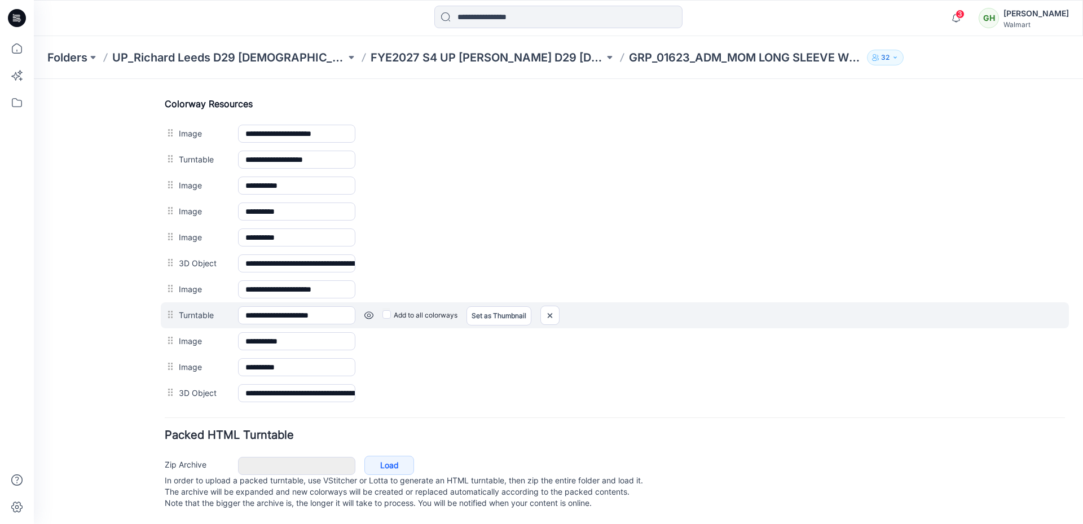
scroll to position [538, 0]
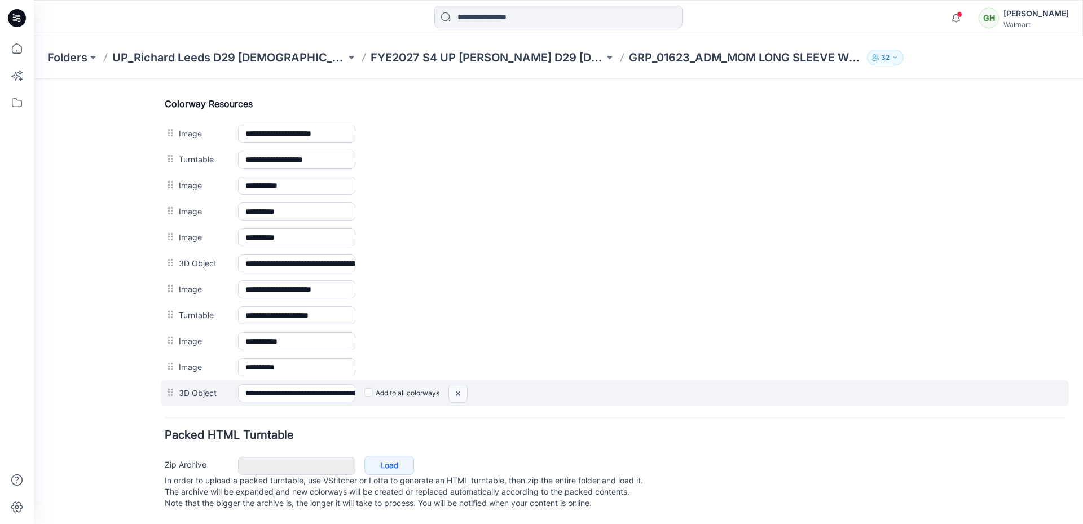
click at [459, 384] on img at bounding box center [458, 393] width 18 height 19
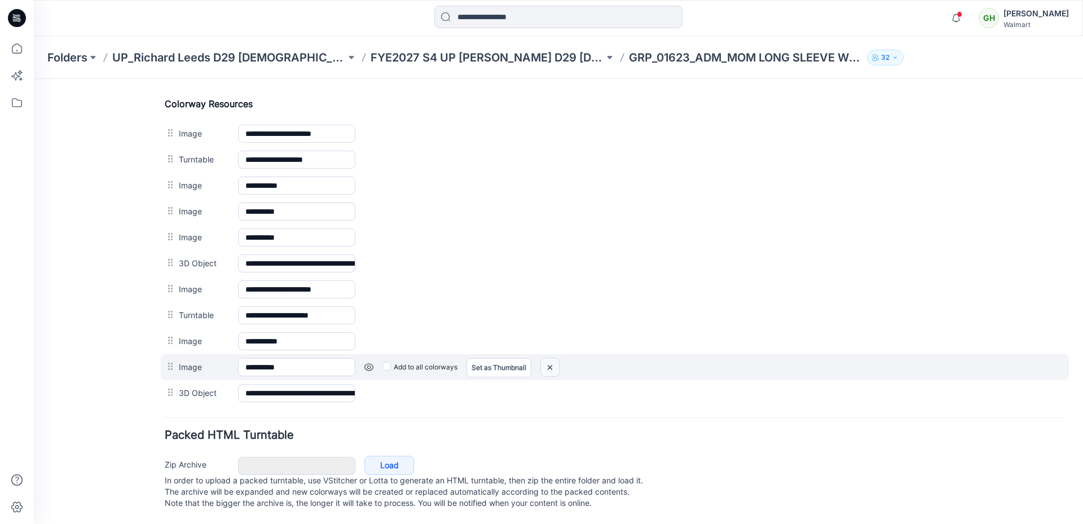
click at [549, 358] on img at bounding box center [550, 367] width 18 height 19
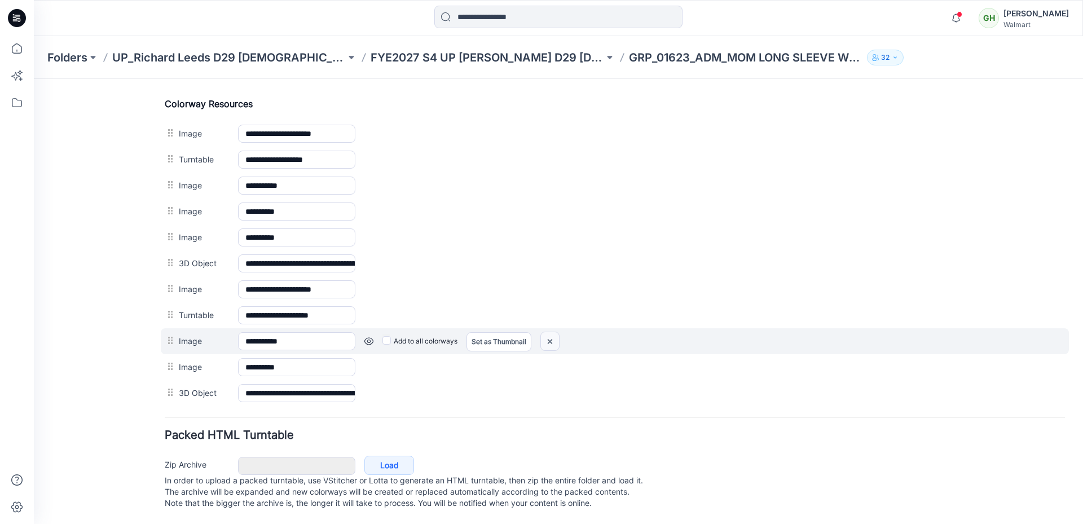
scroll to position [486, 0]
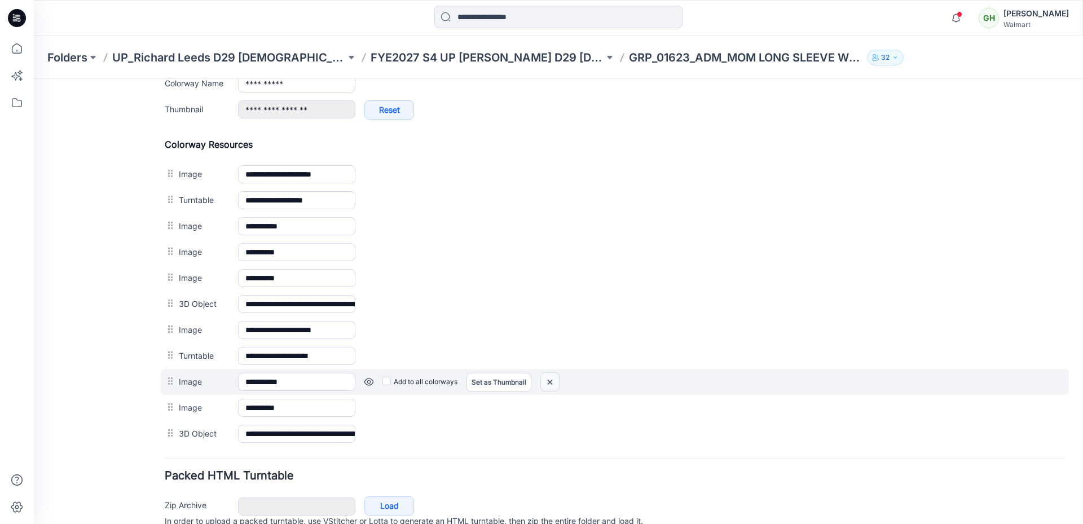
click at [555, 327] on div "**********" at bounding box center [615, 330] width 900 height 26
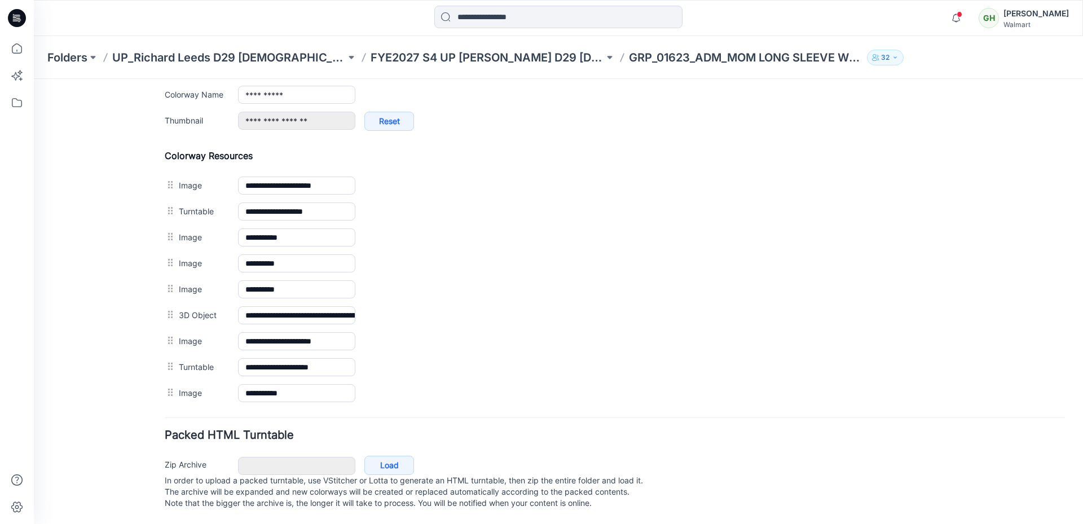
click at [549, 430] on h4 "Packed HTML Turntable" at bounding box center [615, 435] width 900 height 11
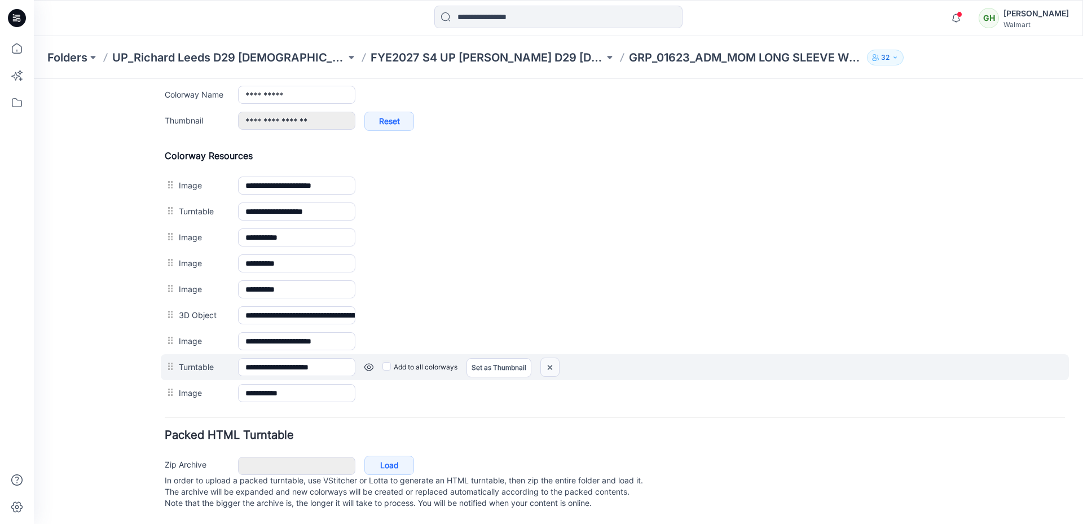
click at [553, 358] on img at bounding box center [550, 367] width 18 height 19
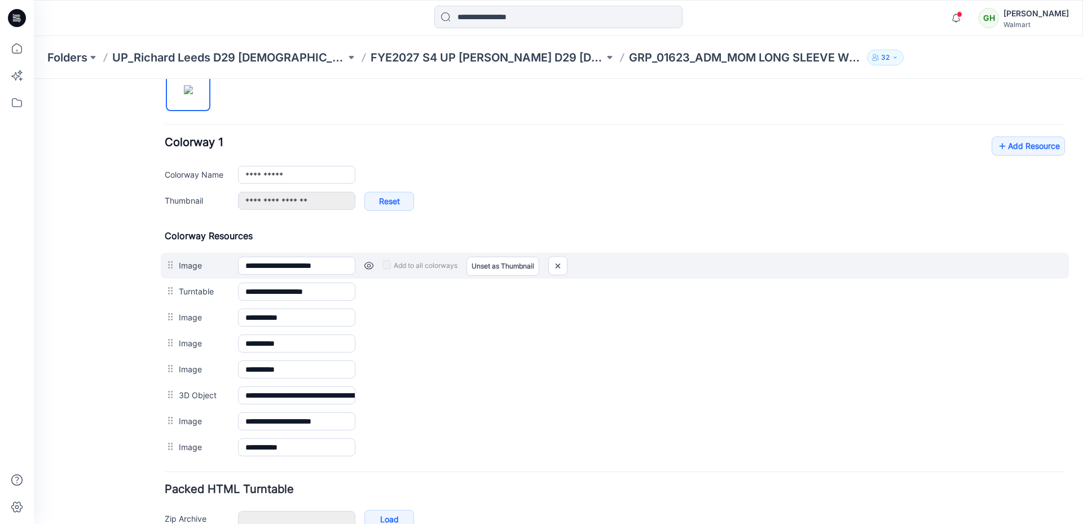
scroll to position [460, 0]
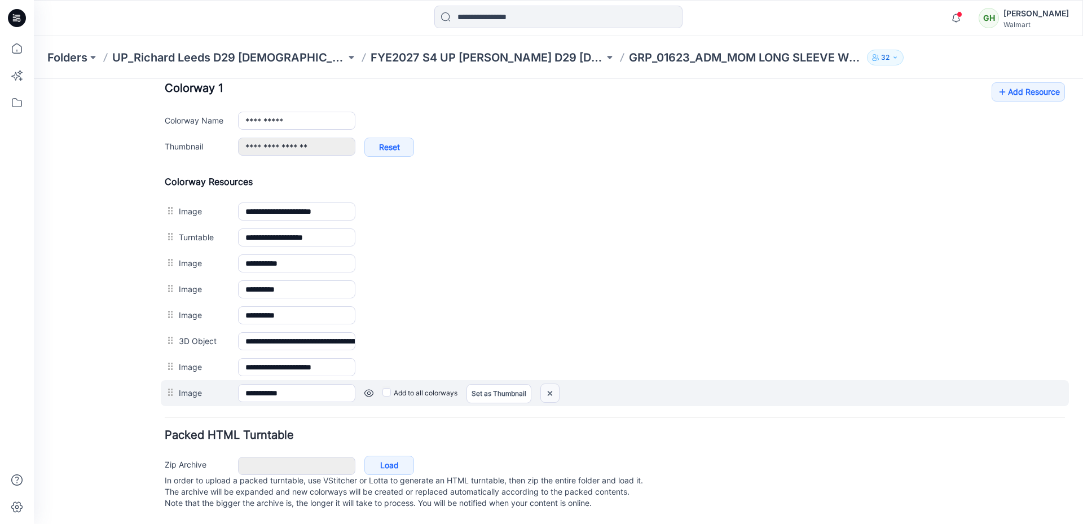
click at [550, 385] on img at bounding box center [550, 393] width 18 height 19
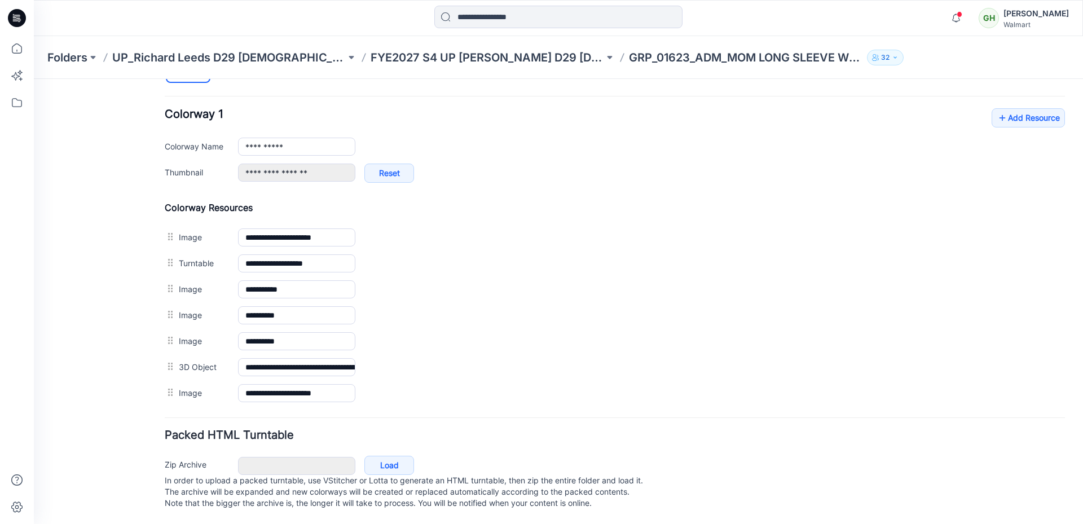
scroll to position [434, 0]
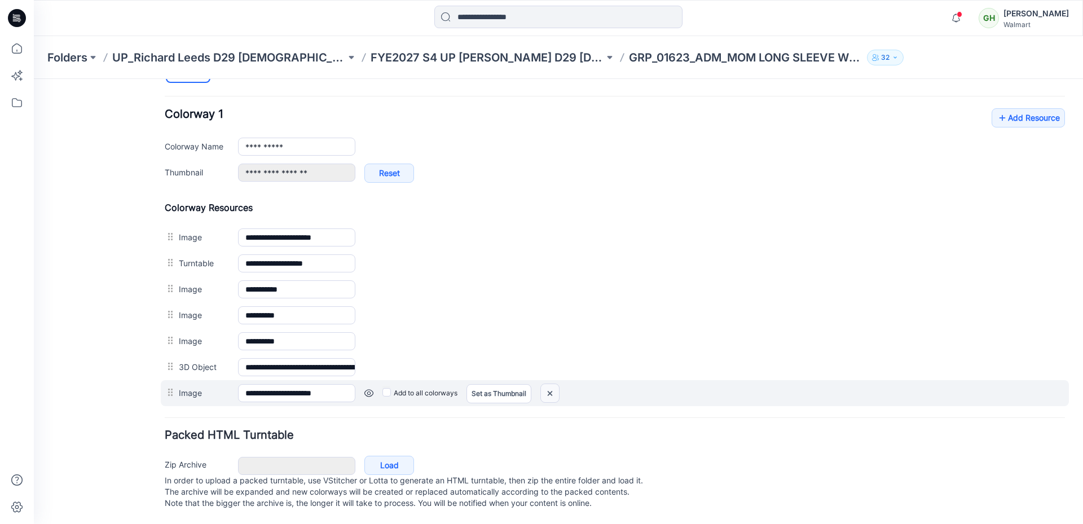
click at [553, 387] on img at bounding box center [550, 393] width 18 height 19
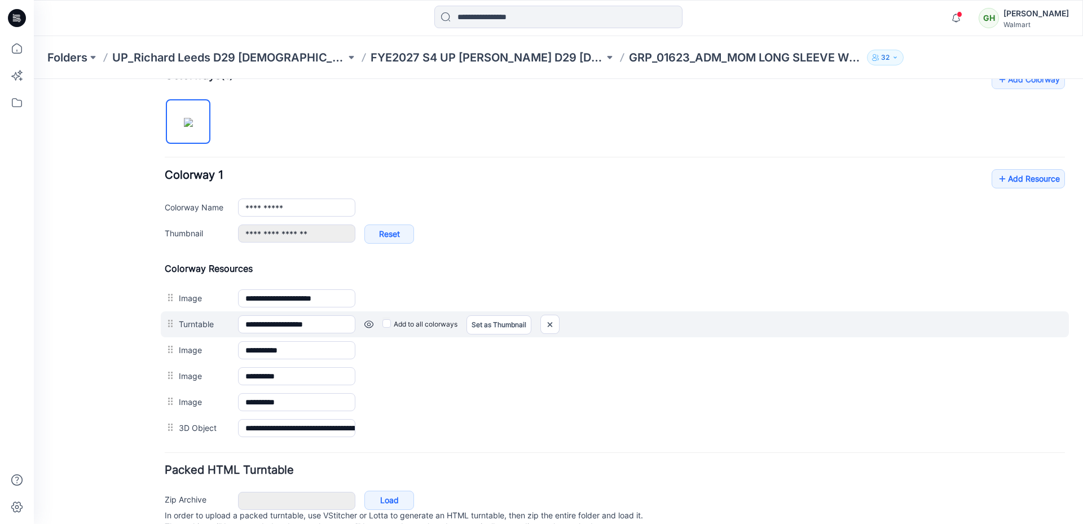
scroll to position [0, 0]
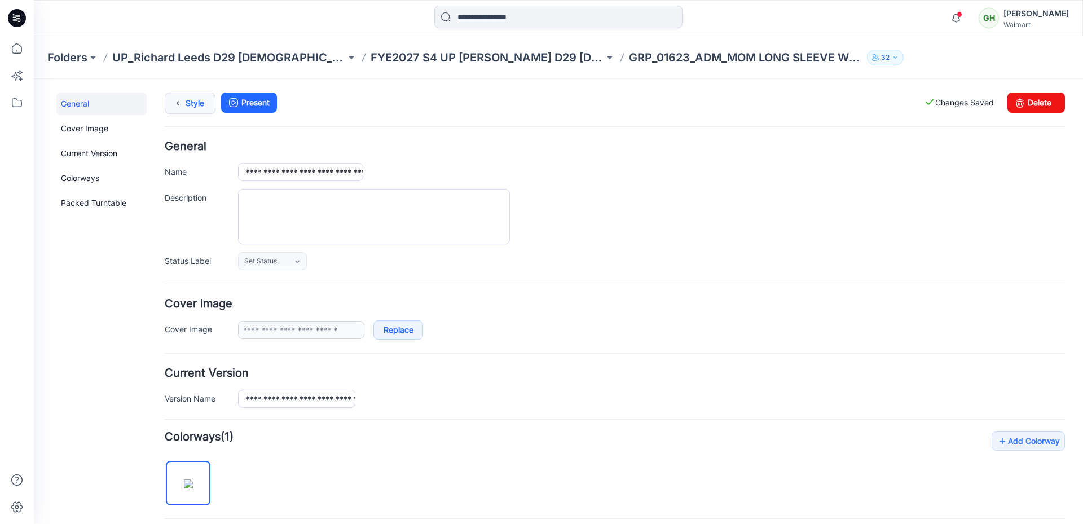
click at [190, 98] on link "Style" at bounding box center [190, 103] width 51 height 21
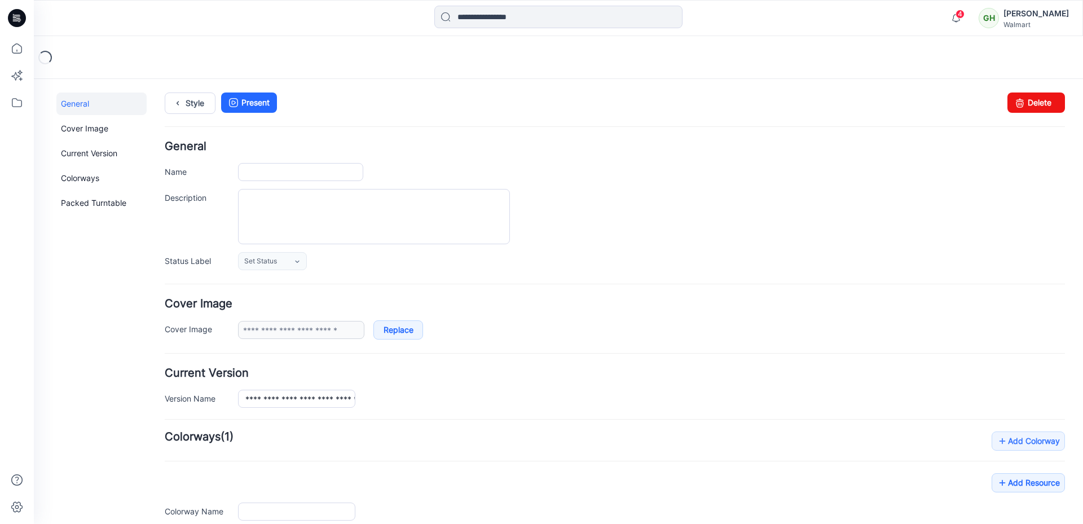
type input "**********"
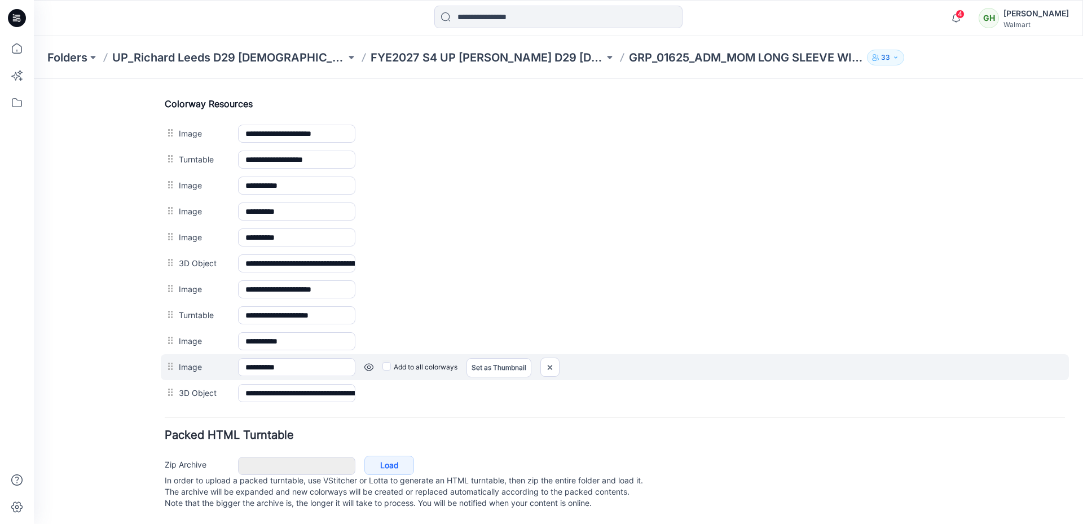
scroll to position [538, 0]
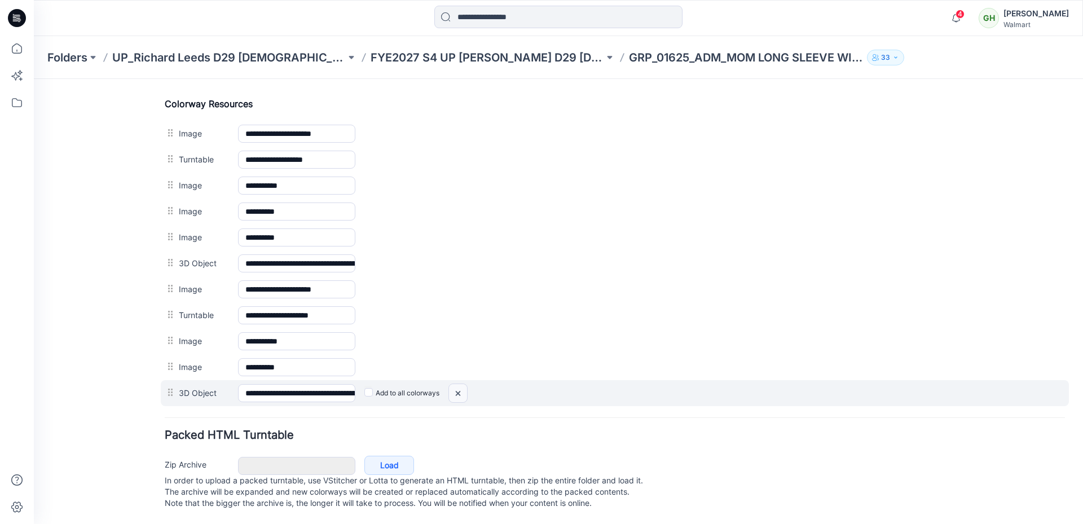
click at [463, 384] on img at bounding box center [458, 393] width 18 height 19
click at [458, 384] on div at bounding box center [458, 393] width 19 height 19
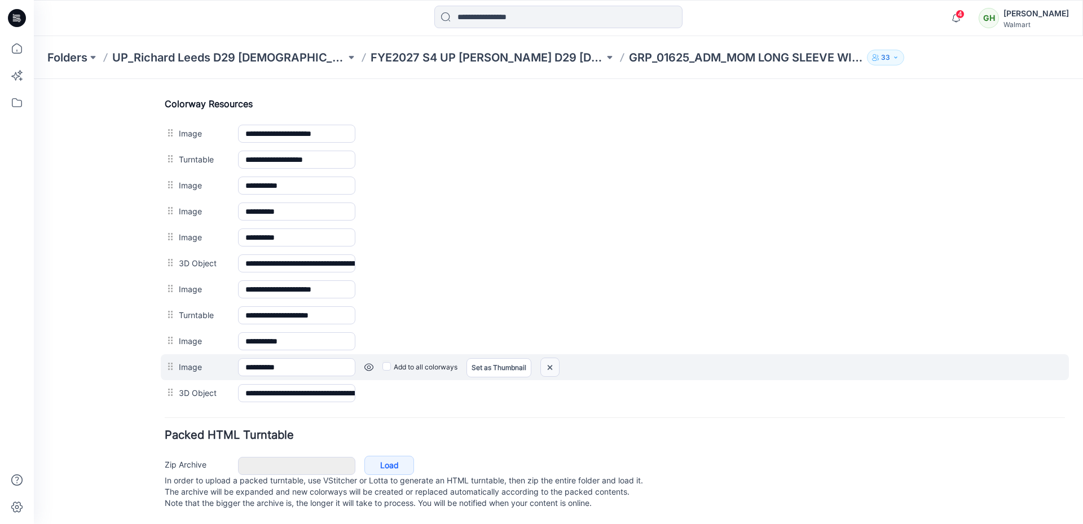
click at [547, 358] on img at bounding box center [550, 367] width 18 height 19
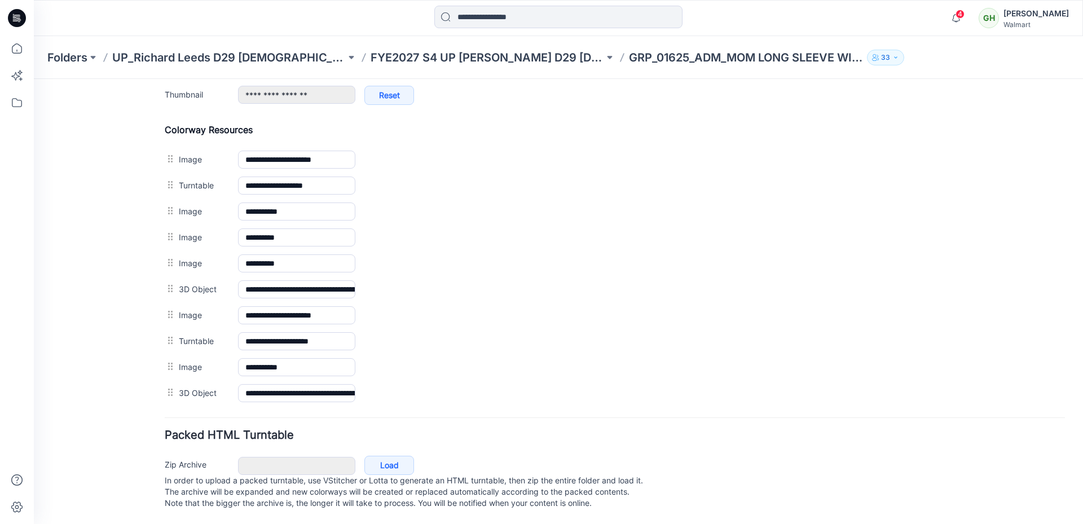
scroll to position [512, 0]
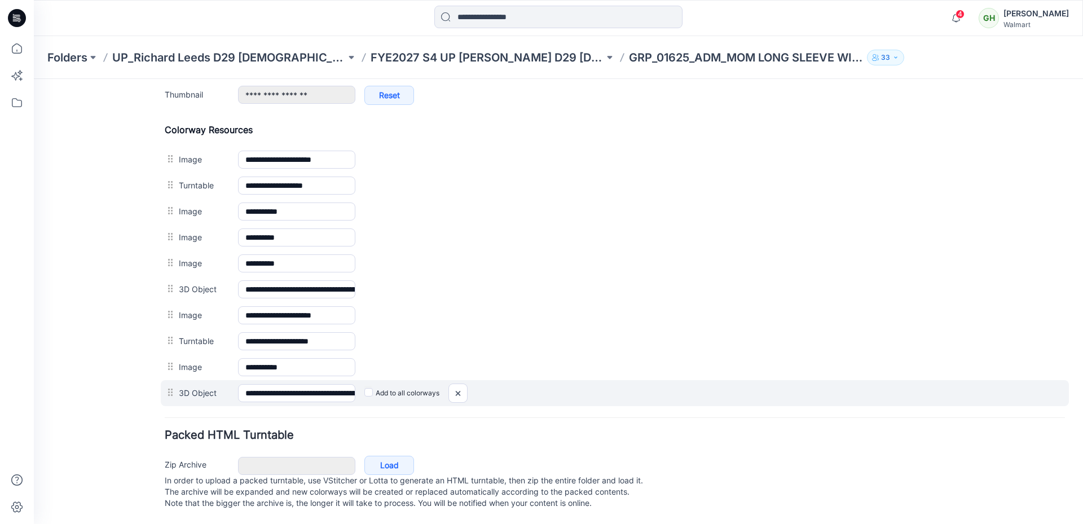
click at [459, 384] on div at bounding box center [458, 393] width 19 height 19
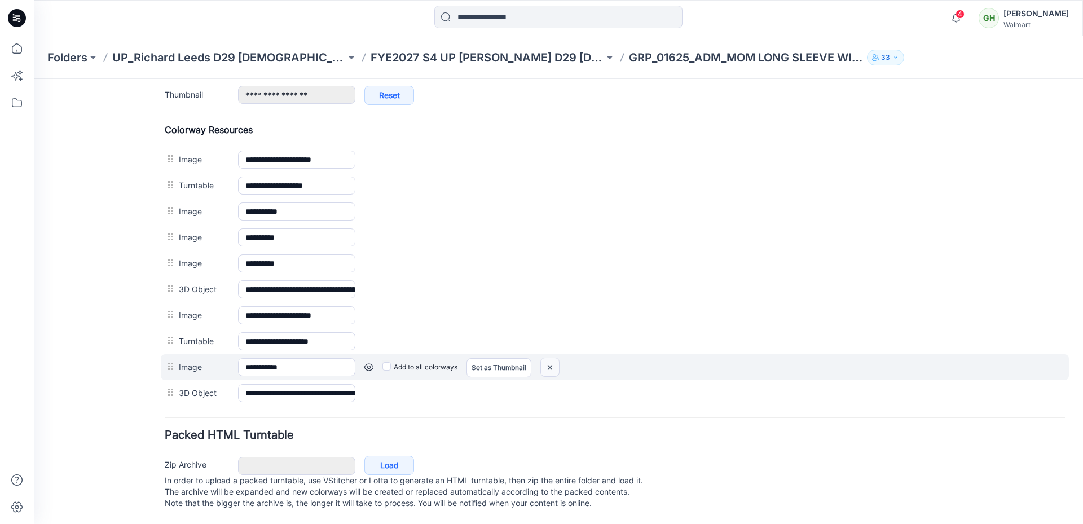
click at [550, 358] on img at bounding box center [550, 367] width 18 height 19
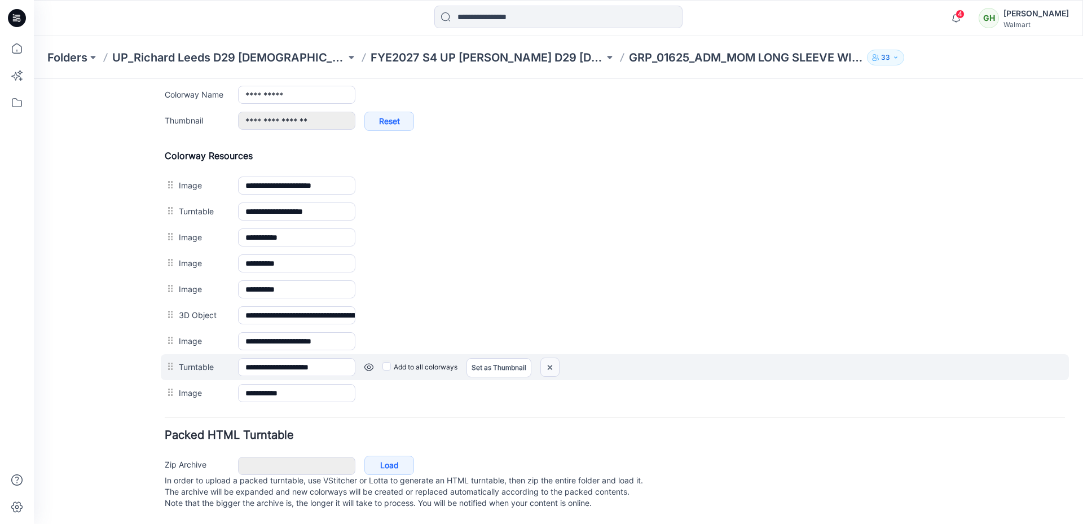
scroll to position [486, 0]
click at [554, 358] on img at bounding box center [550, 367] width 18 height 19
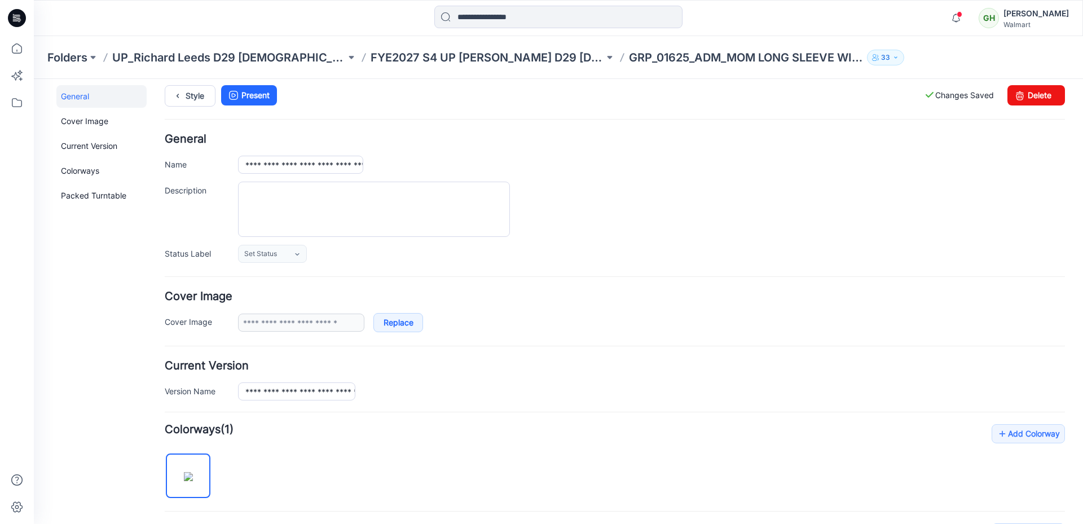
scroll to position [0, 0]
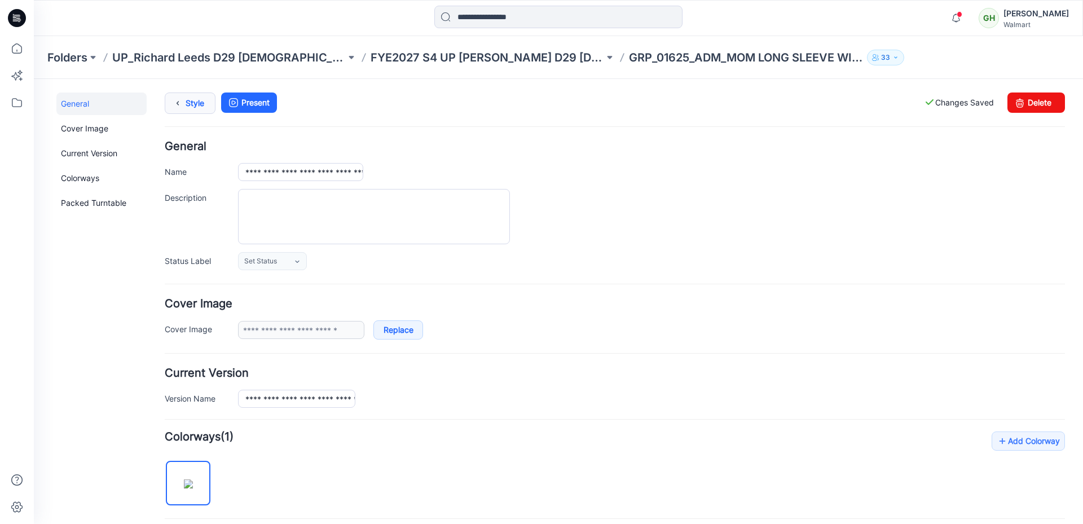
click at [195, 103] on link "Style" at bounding box center [190, 103] width 51 height 21
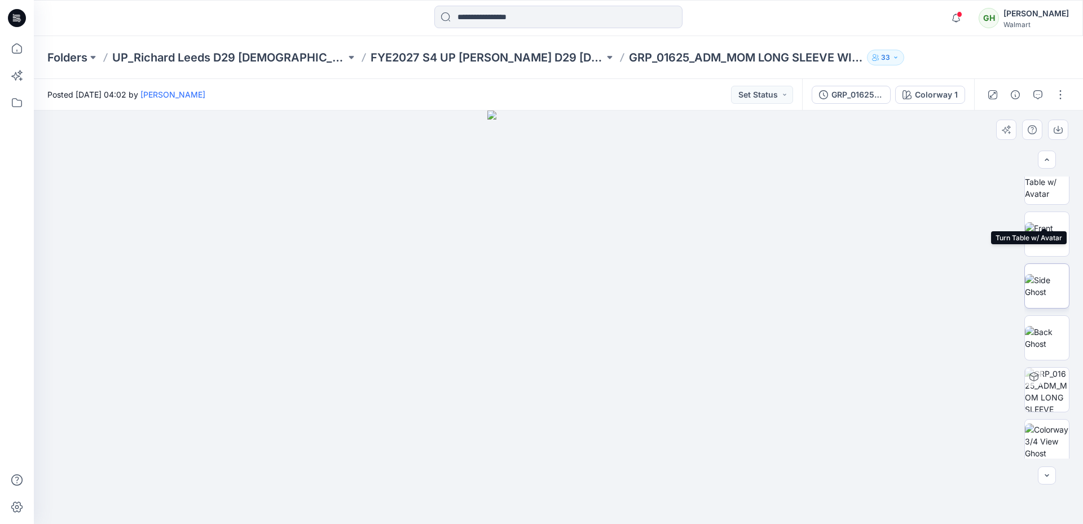
scroll to position [74, 0]
click at [1059, 95] on button "button" at bounding box center [1061, 95] width 18 height 18
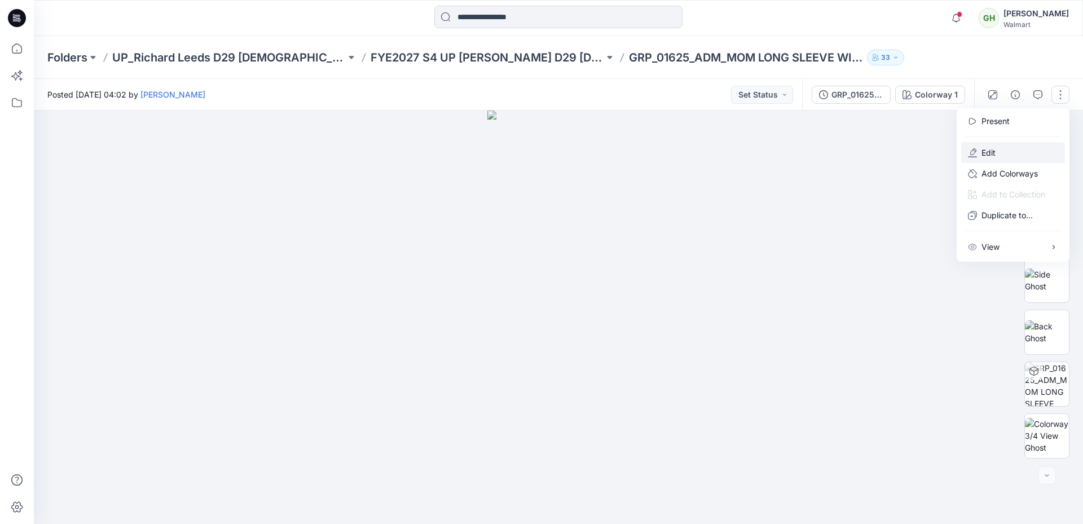
click at [989, 148] on p "Edit" at bounding box center [989, 153] width 14 height 12
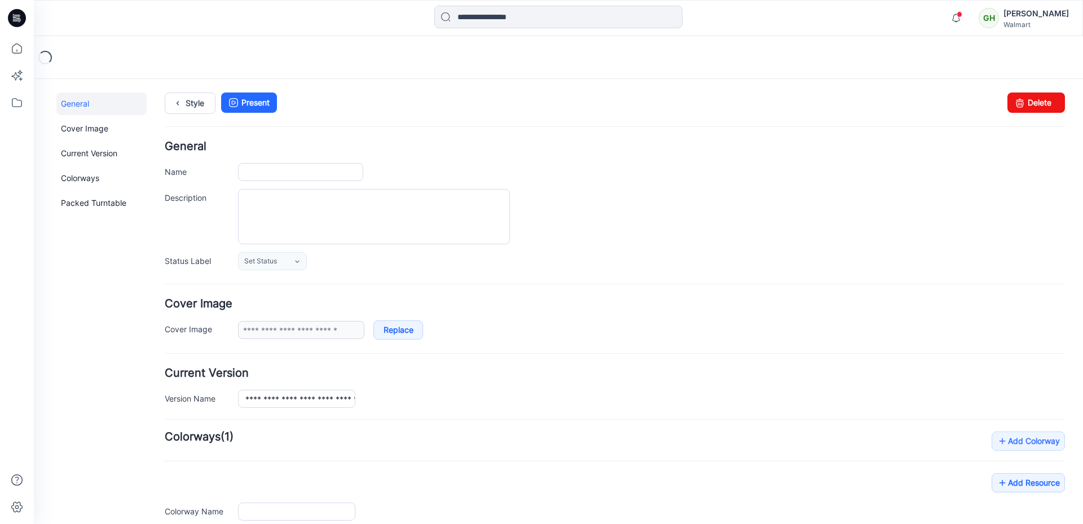
type input "**********"
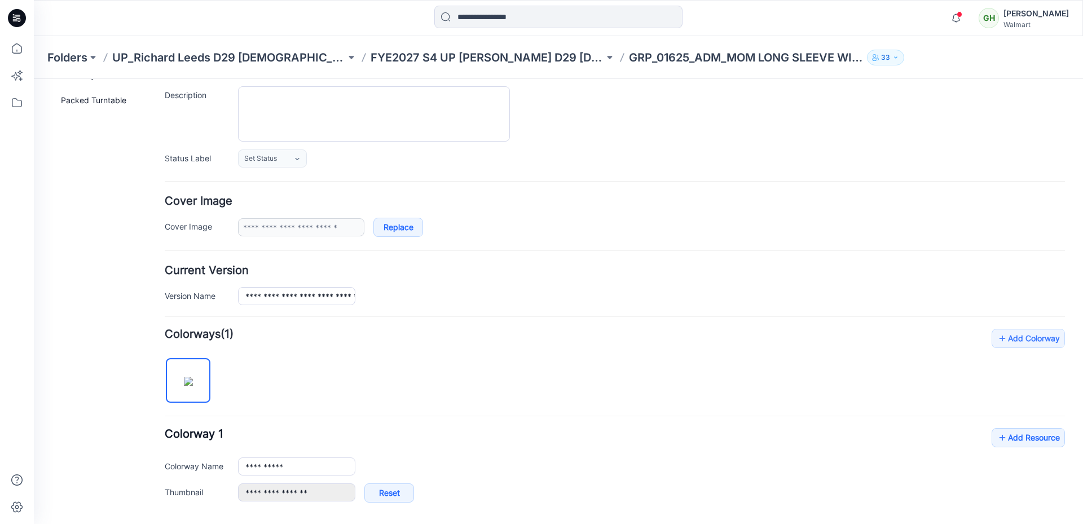
scroll to position [434, 0]
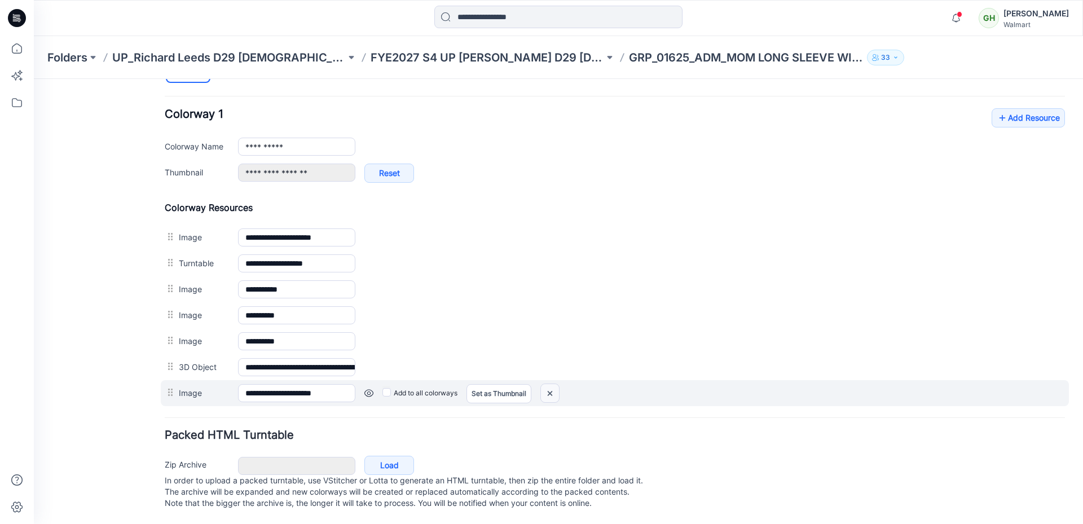
click at [553, 384] on img at bounding box center [550, 393] width 18 height 19
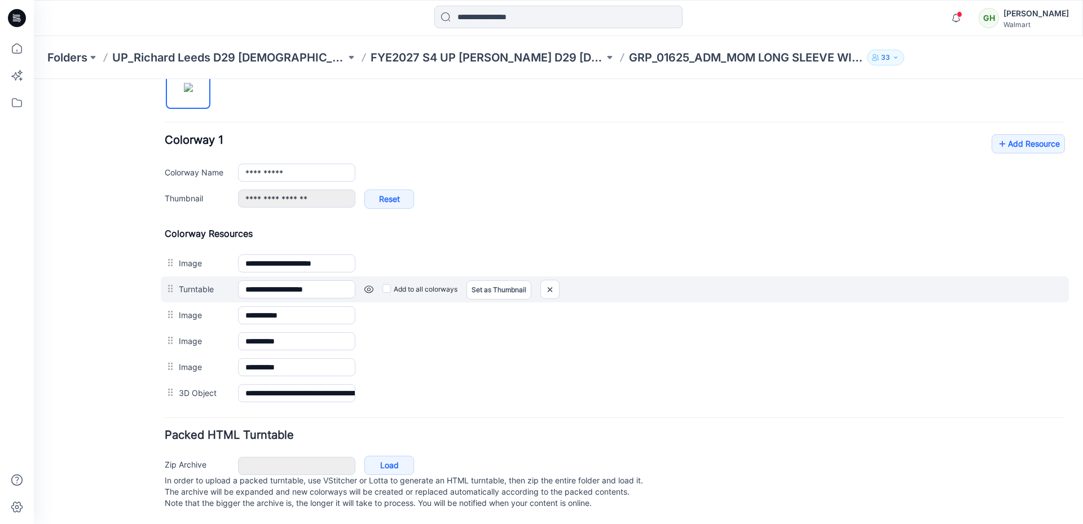
scroll to position [0, 0]
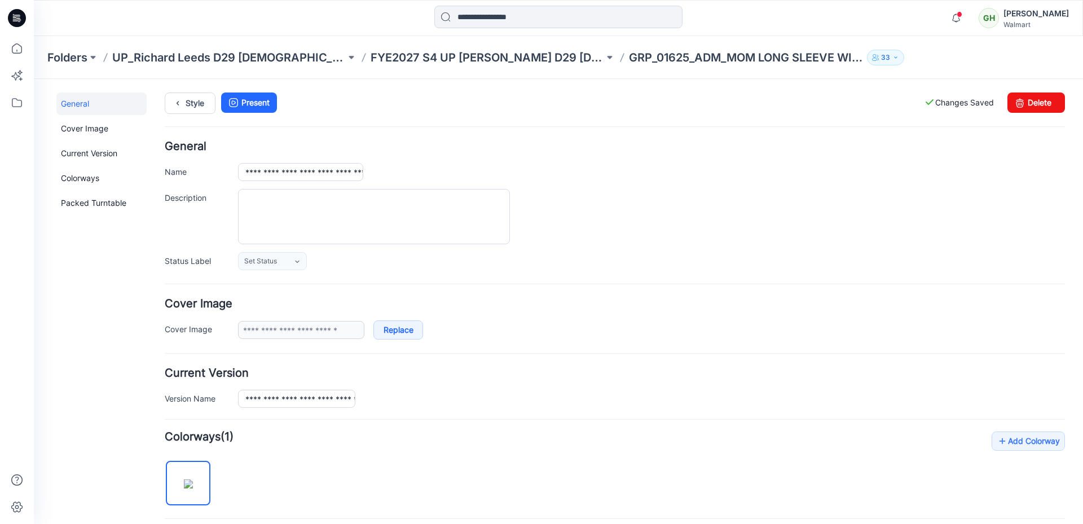
click at [189, 87] on div "**********" at bounding box center [552, 493] width 1036 height 829
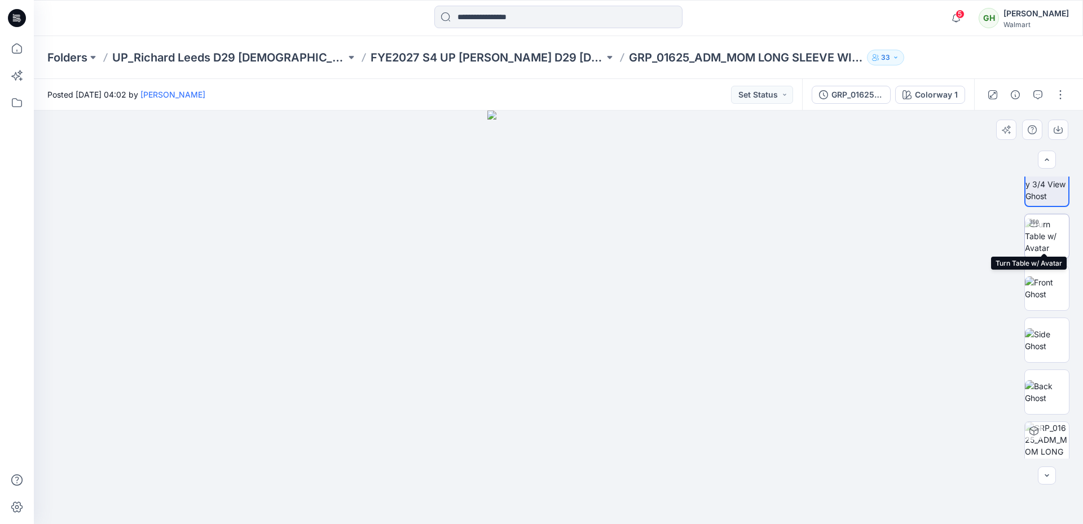
scroll to position [23, 0]
click at [640, 466] on div at bounding box center [558, 318] width 1049 height 414
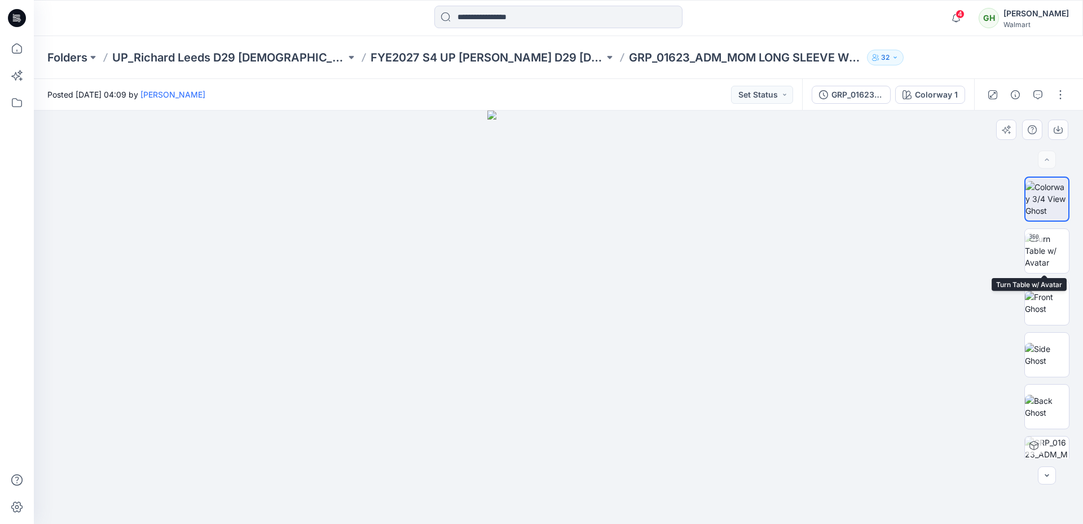
click at [957, 272] on div at bounding box center [558, 318] width 1049 height 414
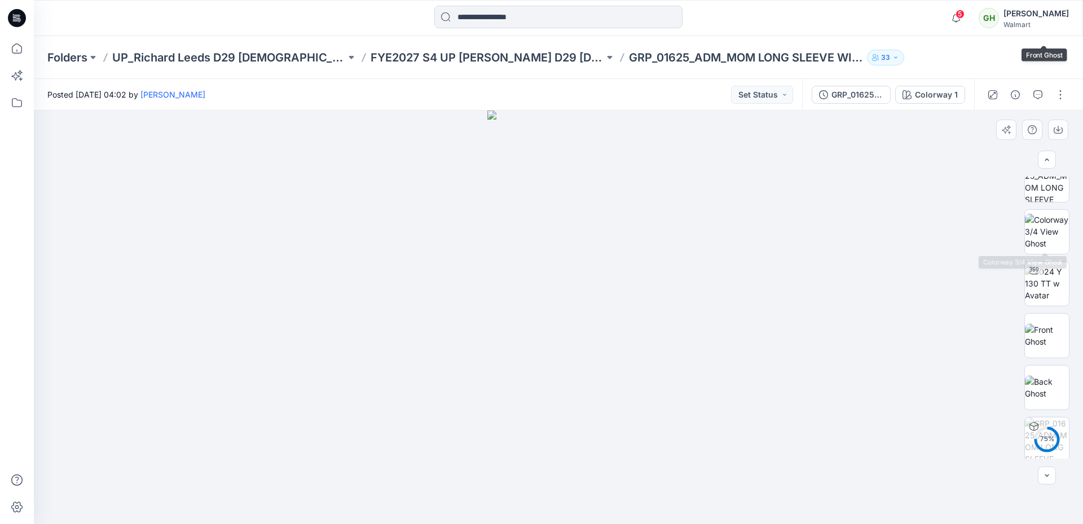
scroll to position [282, 0]
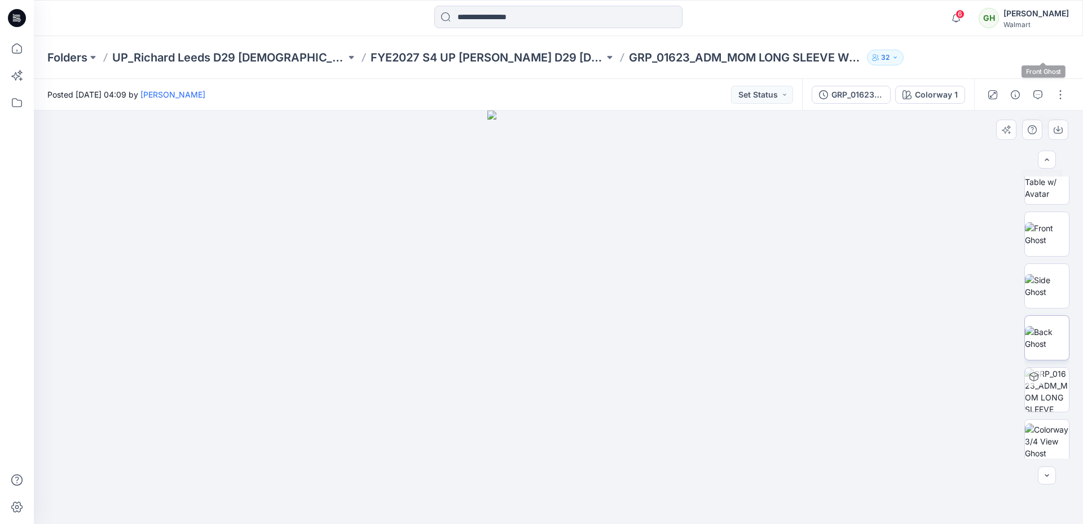
scroll to position [282, 0]
